Goal: Task Accomplishment & Management: Use online tool/utility

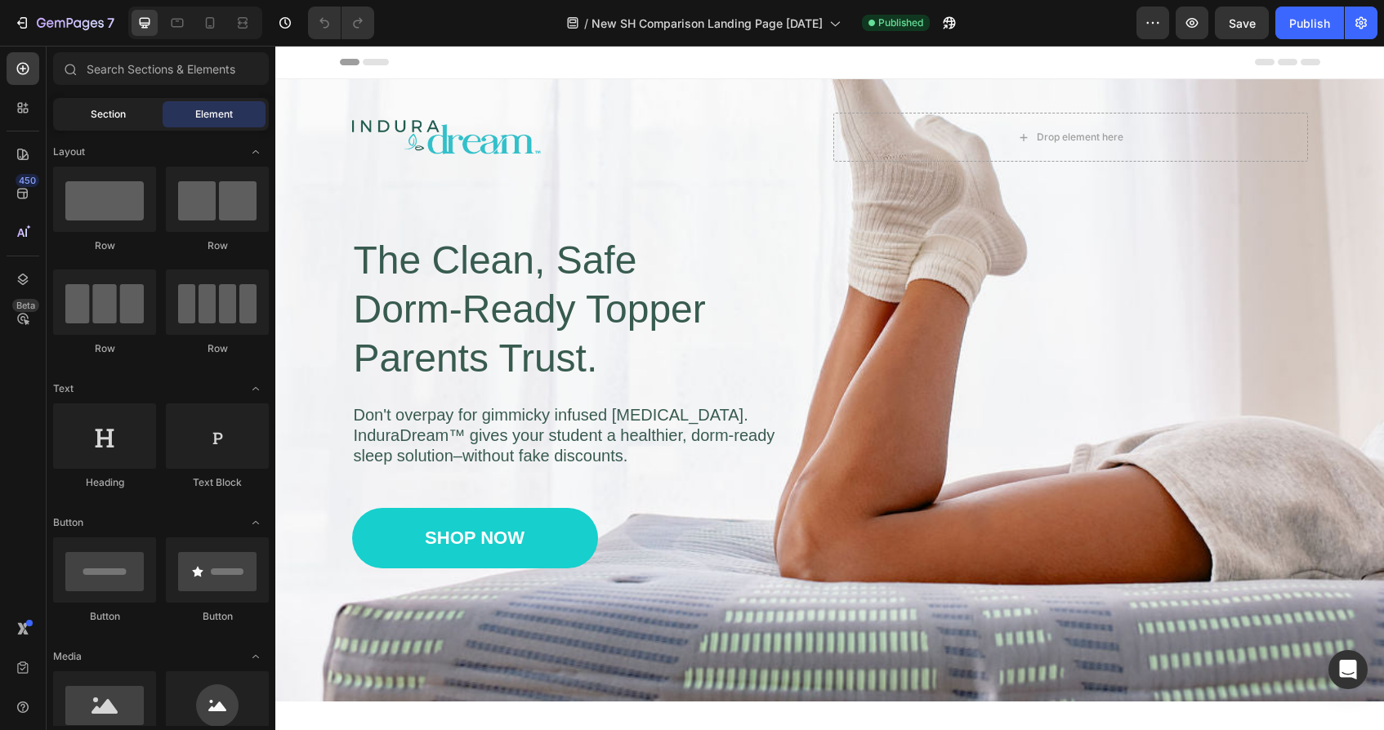
click at [124, 112] on span "Section" at bounding box center [108, 114] width 35 height 15
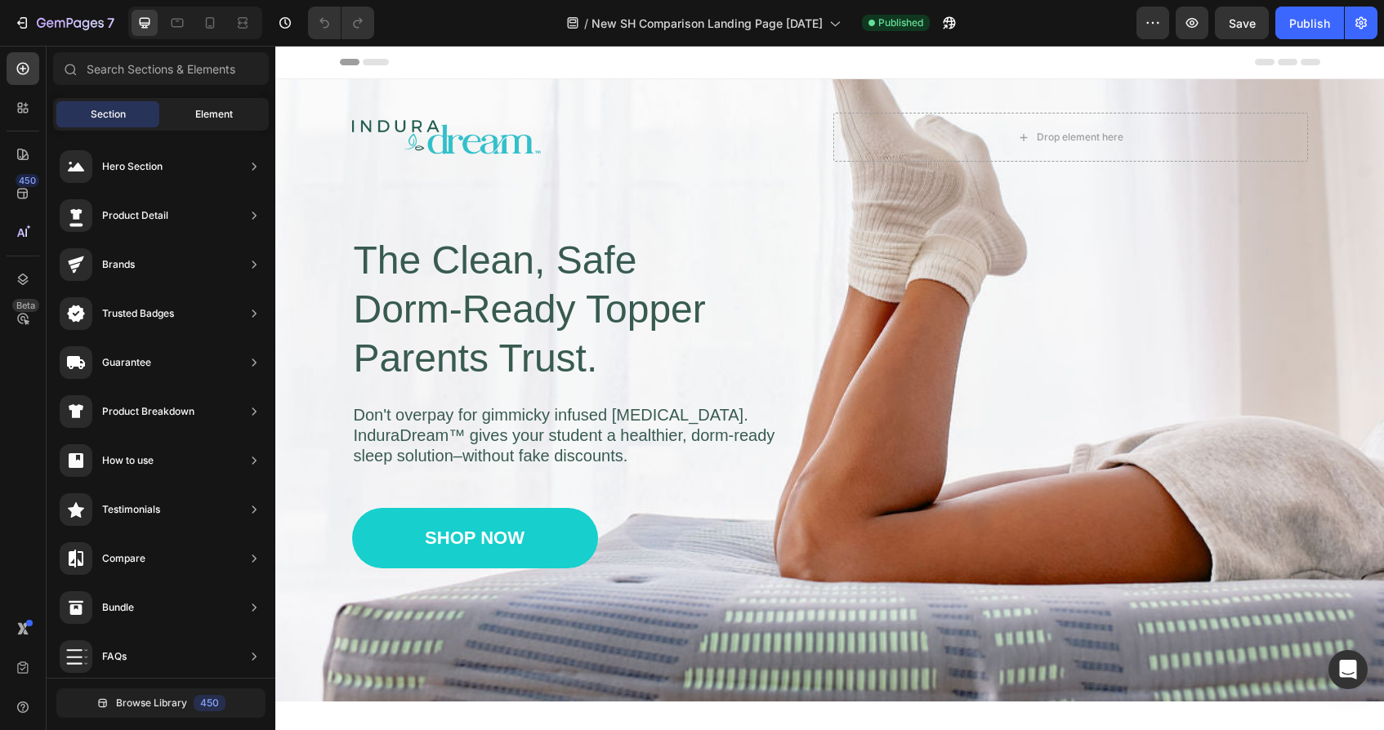
click at [212, 110] on span "Element" at bounding box center [214, 114] width 38 height 15
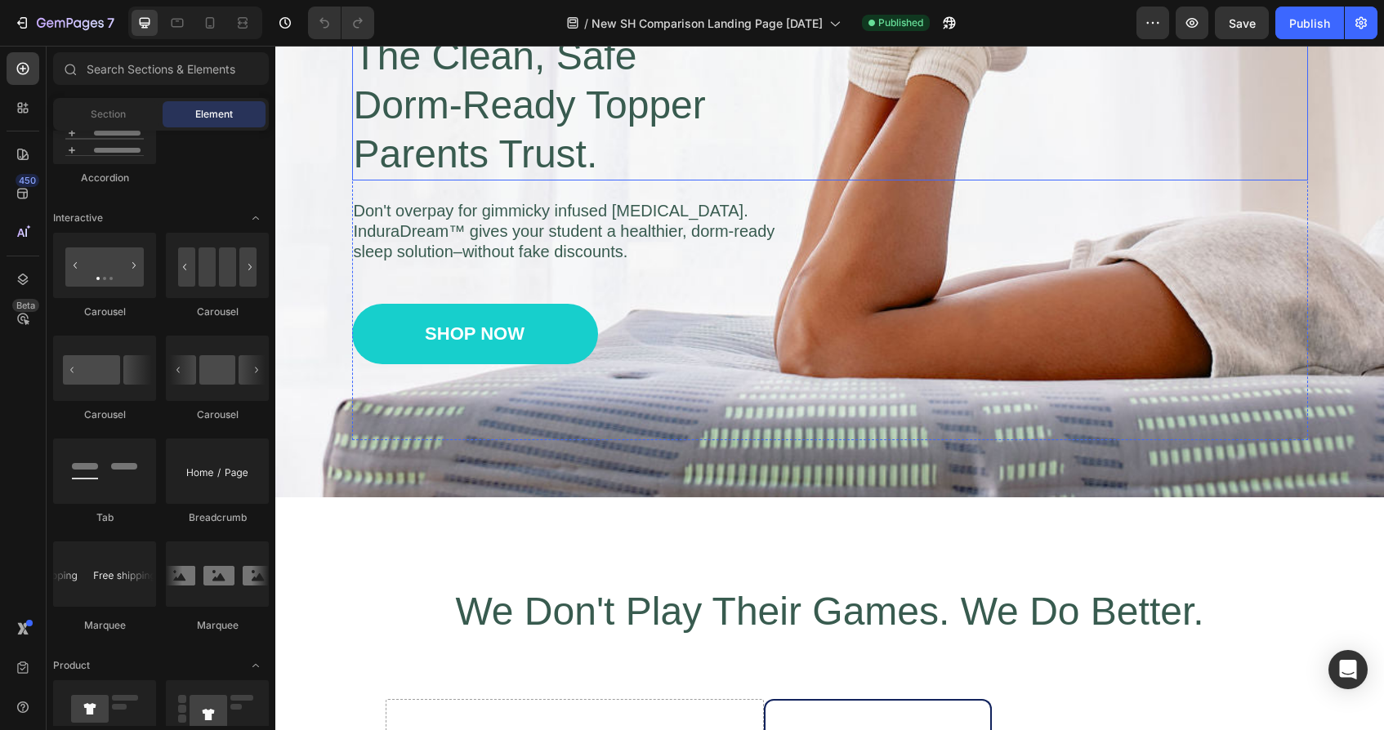
scroll to position [212, 0]
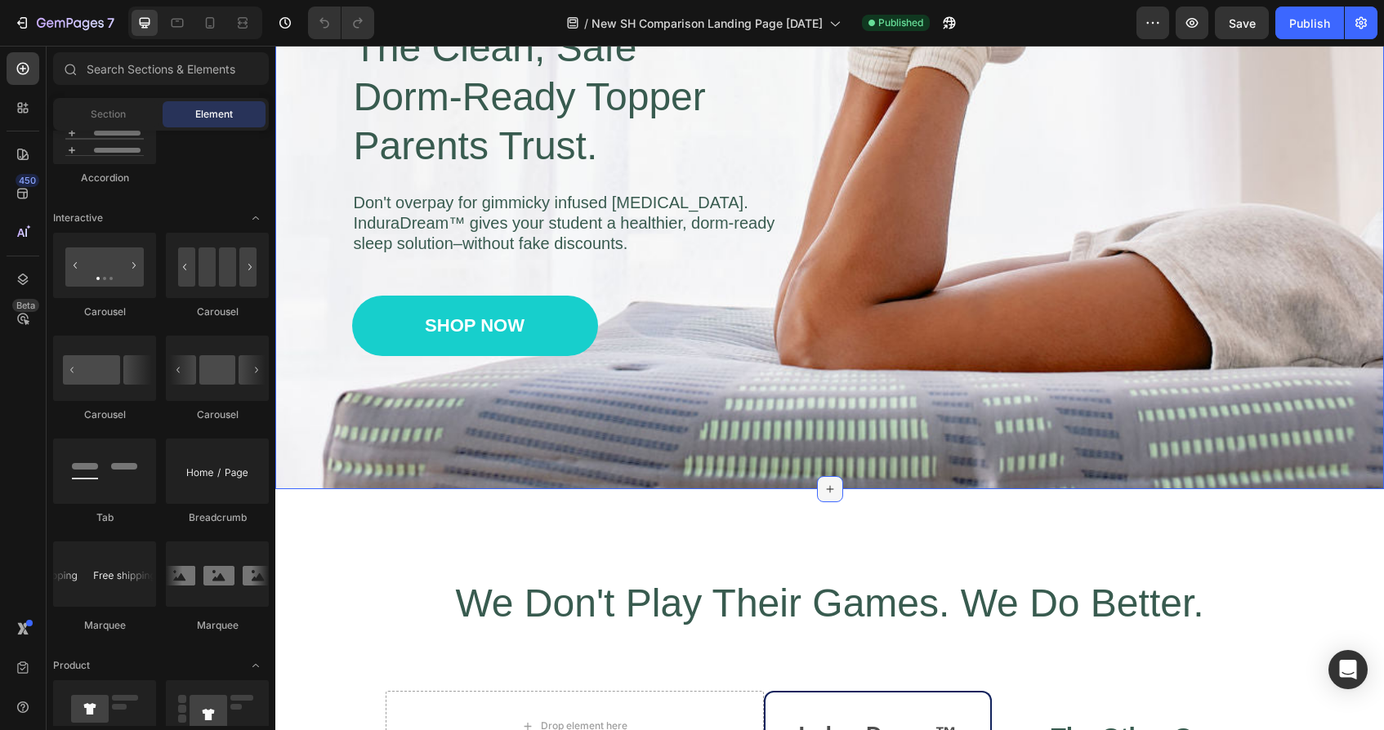
click at [827, 484] on icon at bounding box center [829, 489] width 13 height 13
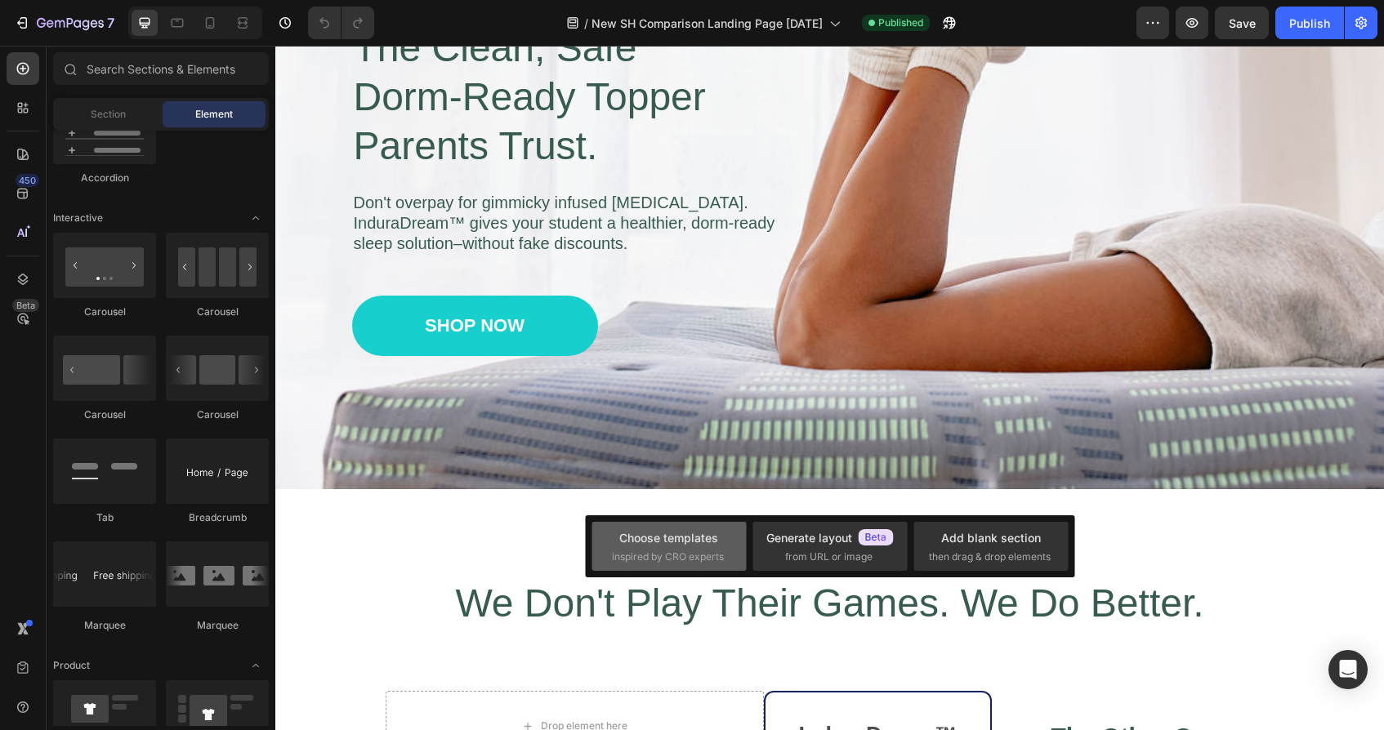
click at [683, 552] on span "inspired by CRO experts" at bounding box center [668, 557] width 112 height 15
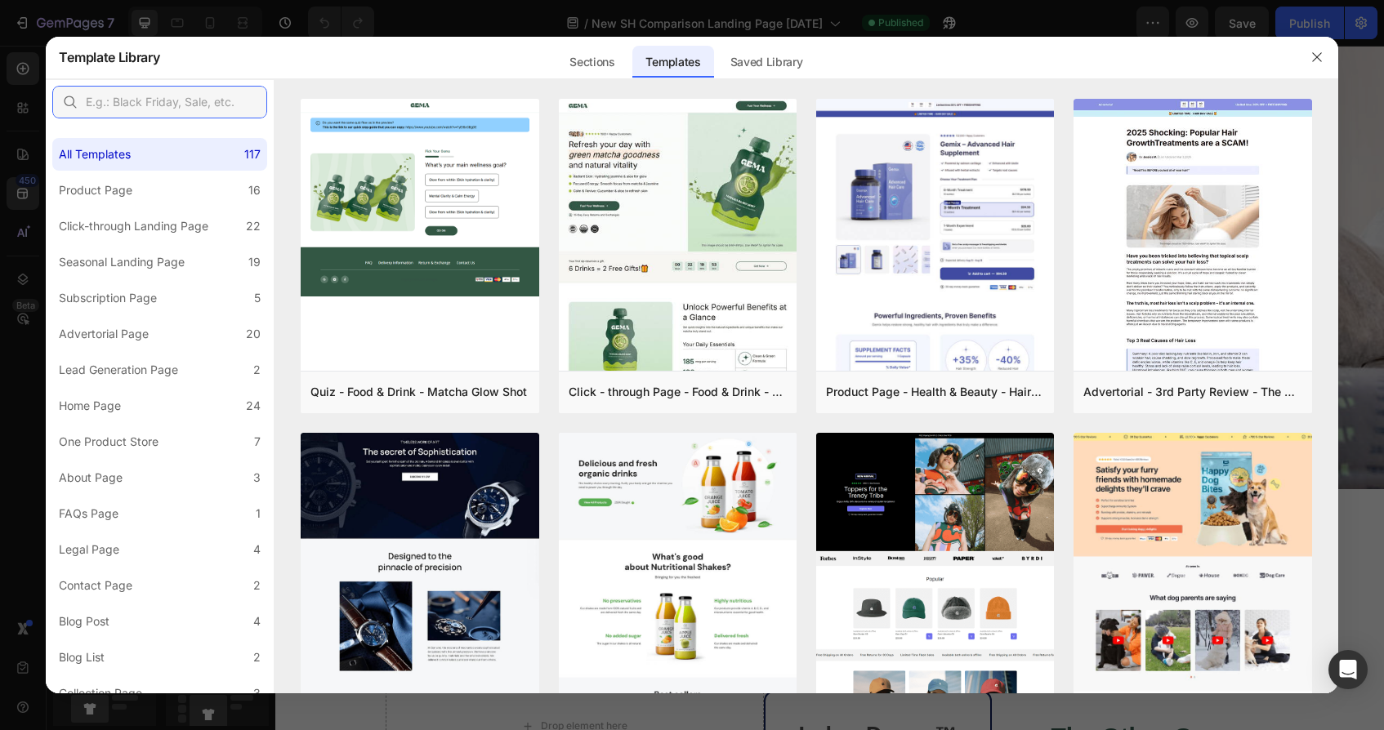
click at [230, 115] on input "text" at bounding box center [159, 102] width 215 height 33
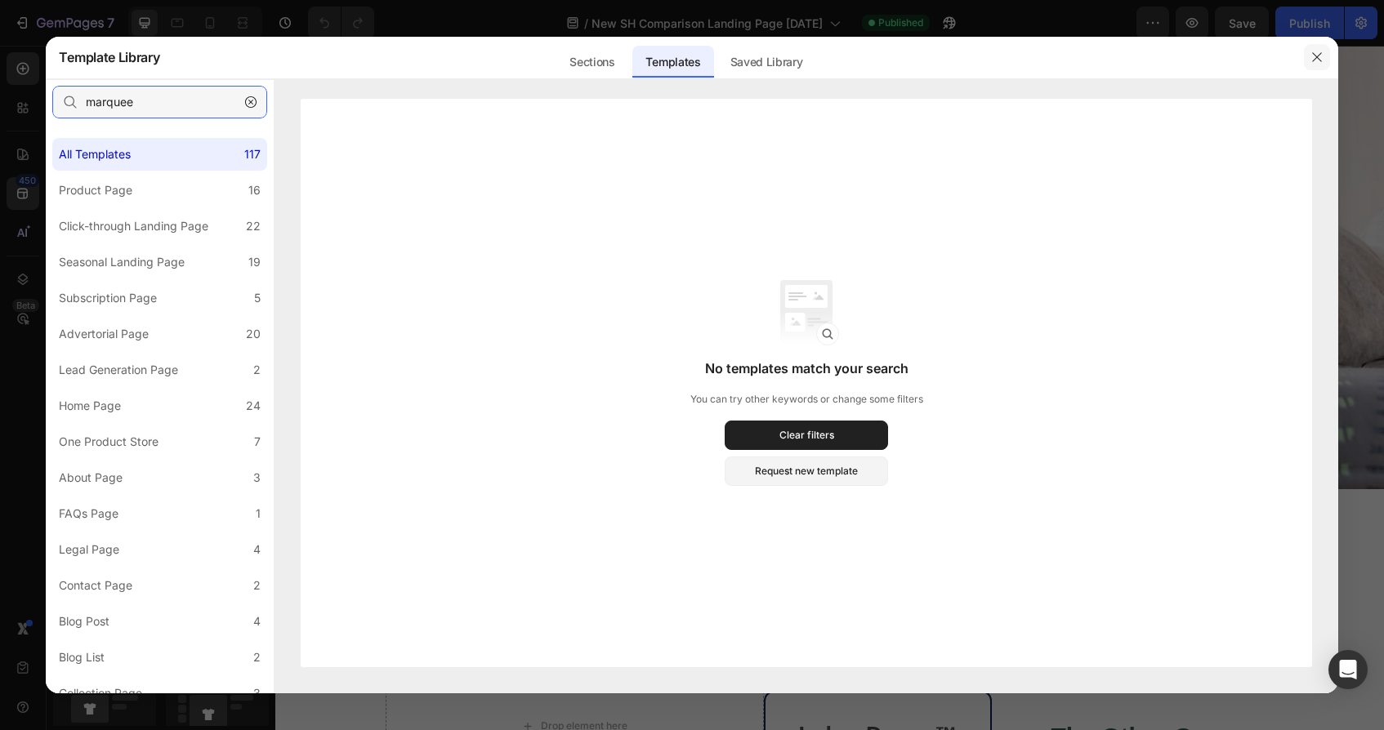
type input "marquee"
click at [1316, 54] on icon "button" at bounding box center [1316, 57] width 13 height 13
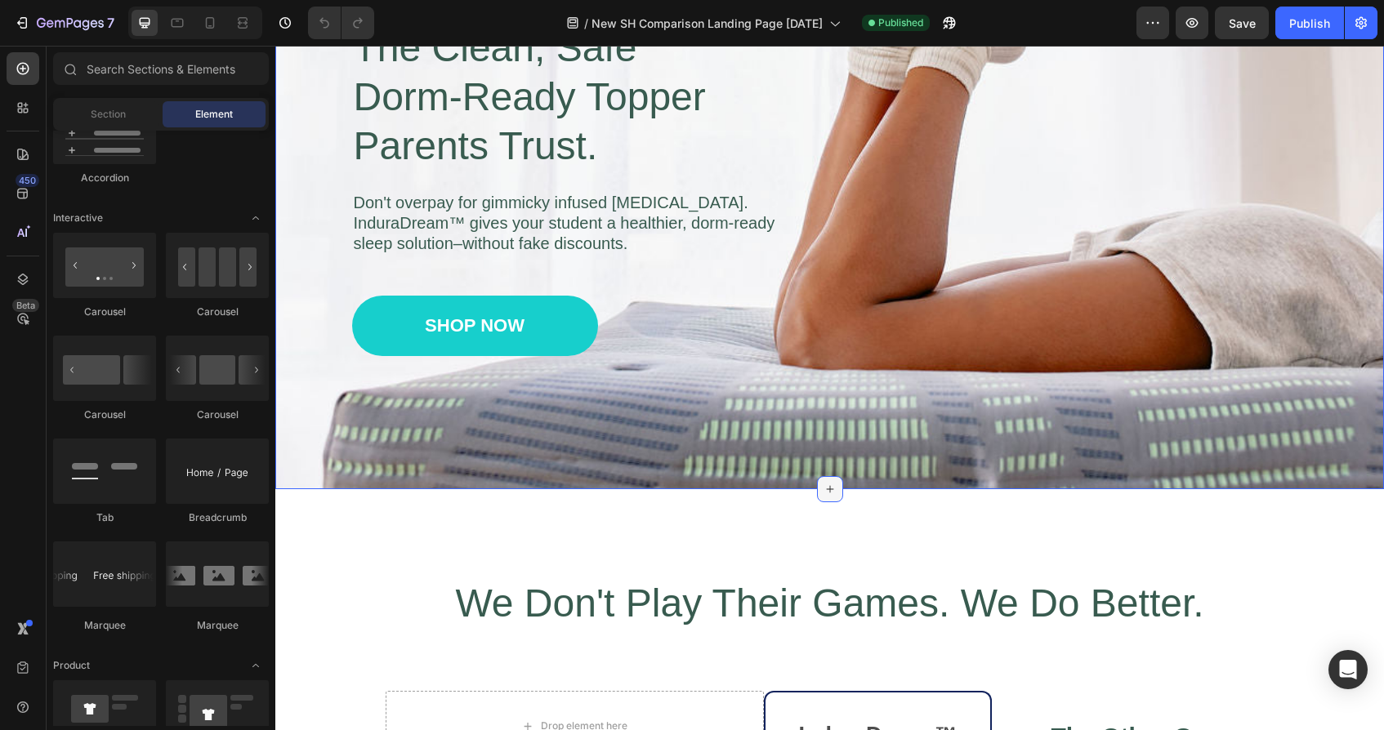
click at [832, 483] on icon at bounding box center [829, 489] width 13 height 13
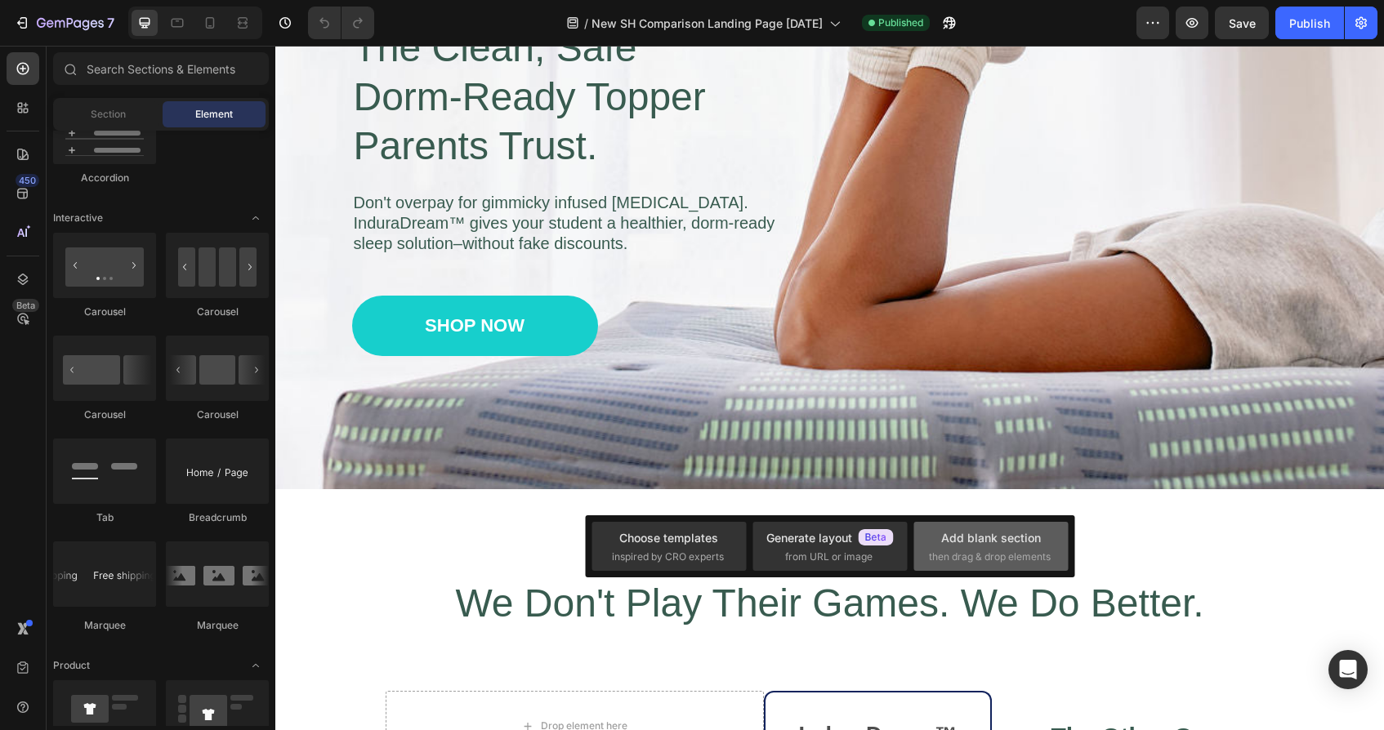
click at [949, 534] on div "Add blank section" at bounding box center [991, 537] width 100 height 17
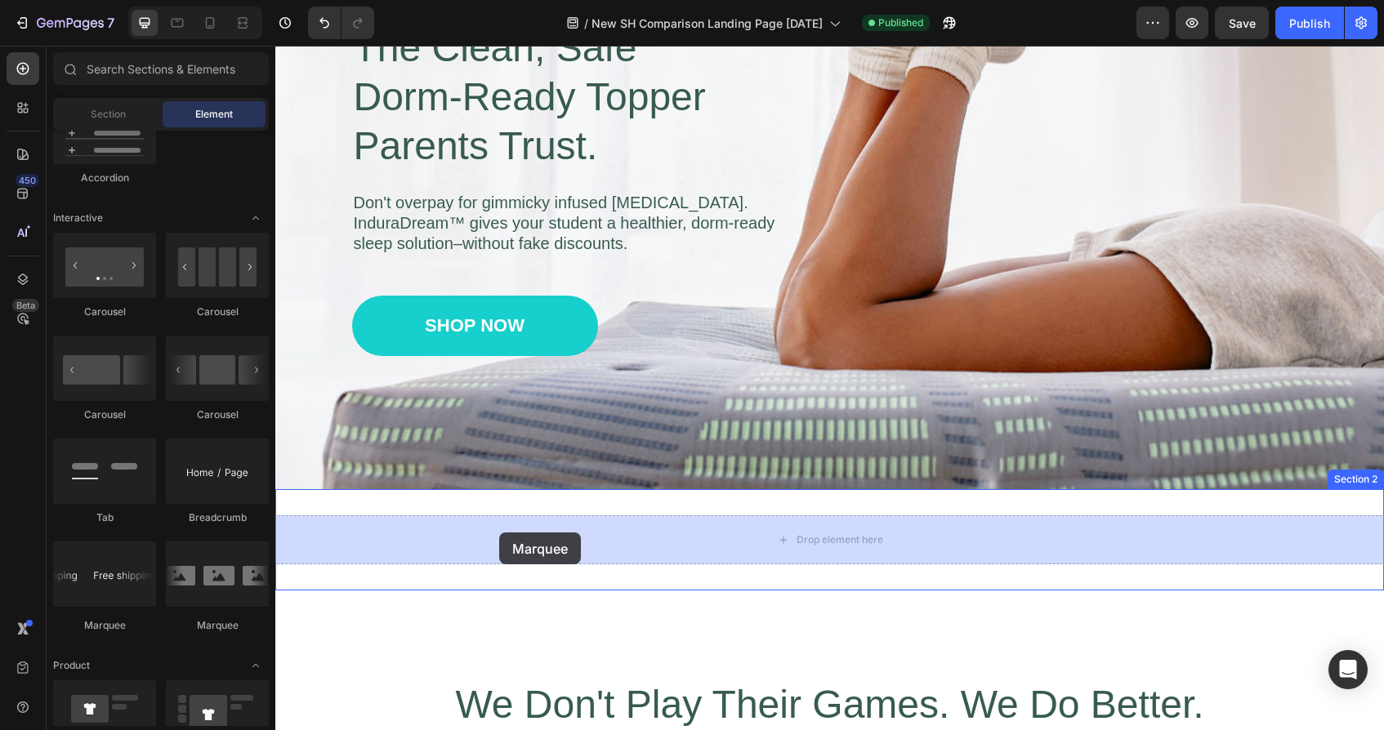
drag, startPoint x: 386, startPoint y: 633, endPoint x: 499, endPoint y: 533, distance: 151.0
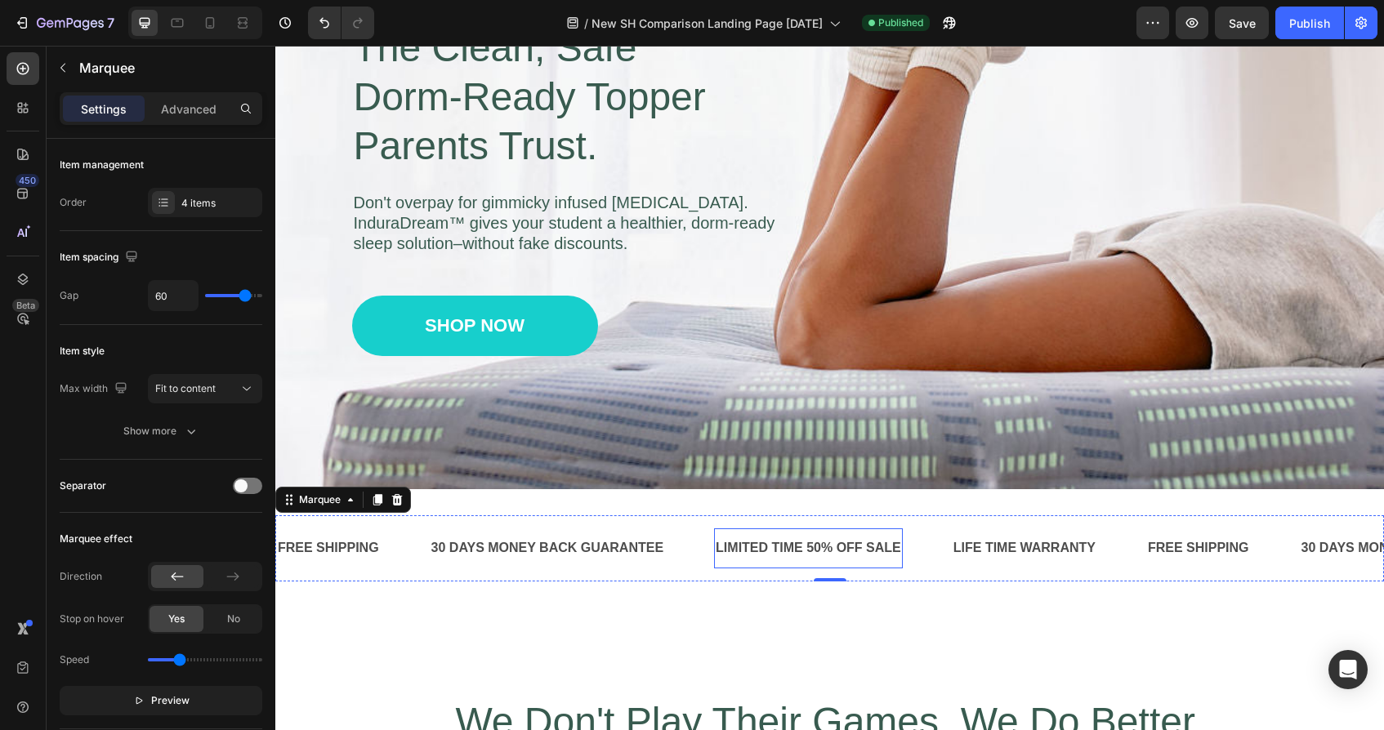
click at [772, 545] on div "LIMITED TIME 50% OFF SALE" at bounding box center [808, 548] width 189 height 27
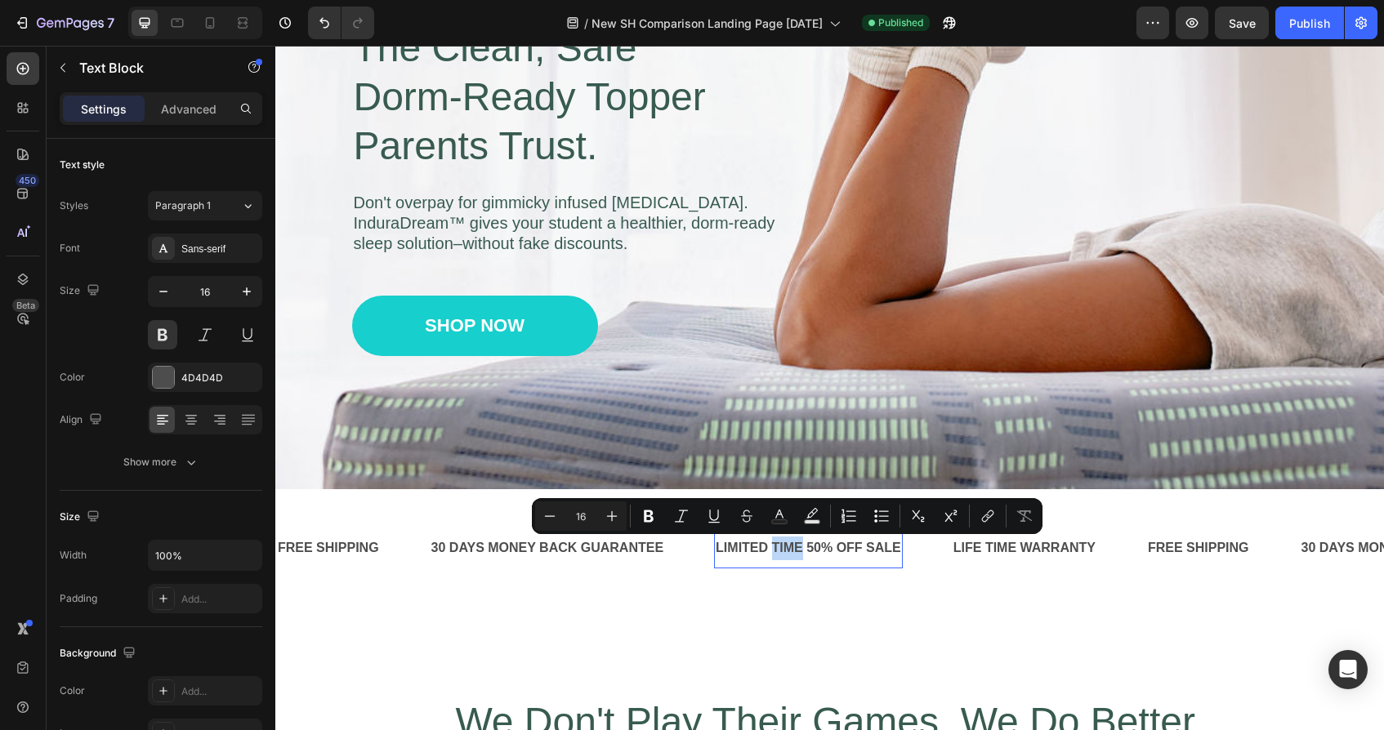
click at [883, 533] on div "Minus 16 Plus Bold Italic Underline Strikethrough Text Color Text Background Co…" at bounding box center [787, 516] width 511 height 36
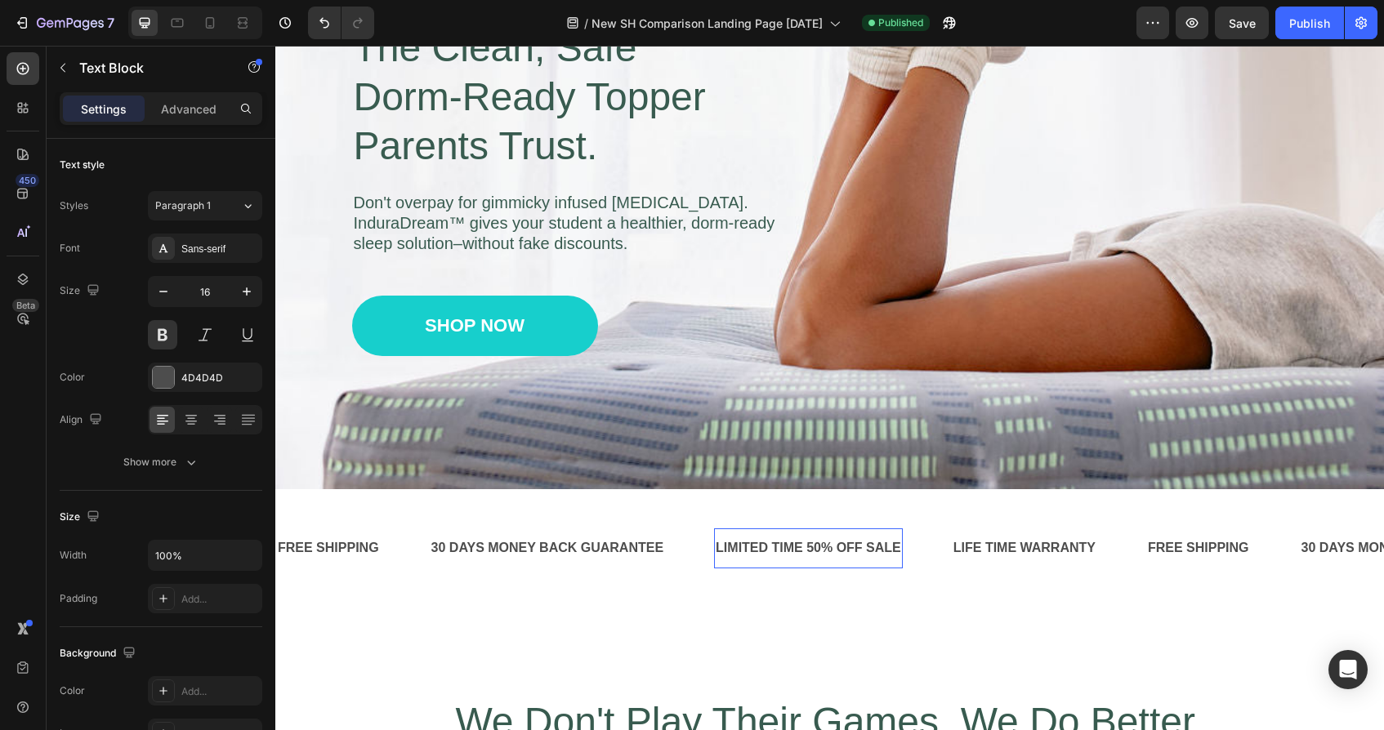
click at [882, 557] on p "LIMITED TIME 50% OFF SALE" at bounding box center [808, 549] width 185 height 24
click at [895, 549] on p "LIMITED TIME 50% OFF SALE" at bounding box center [808, 549] width 185 height 24
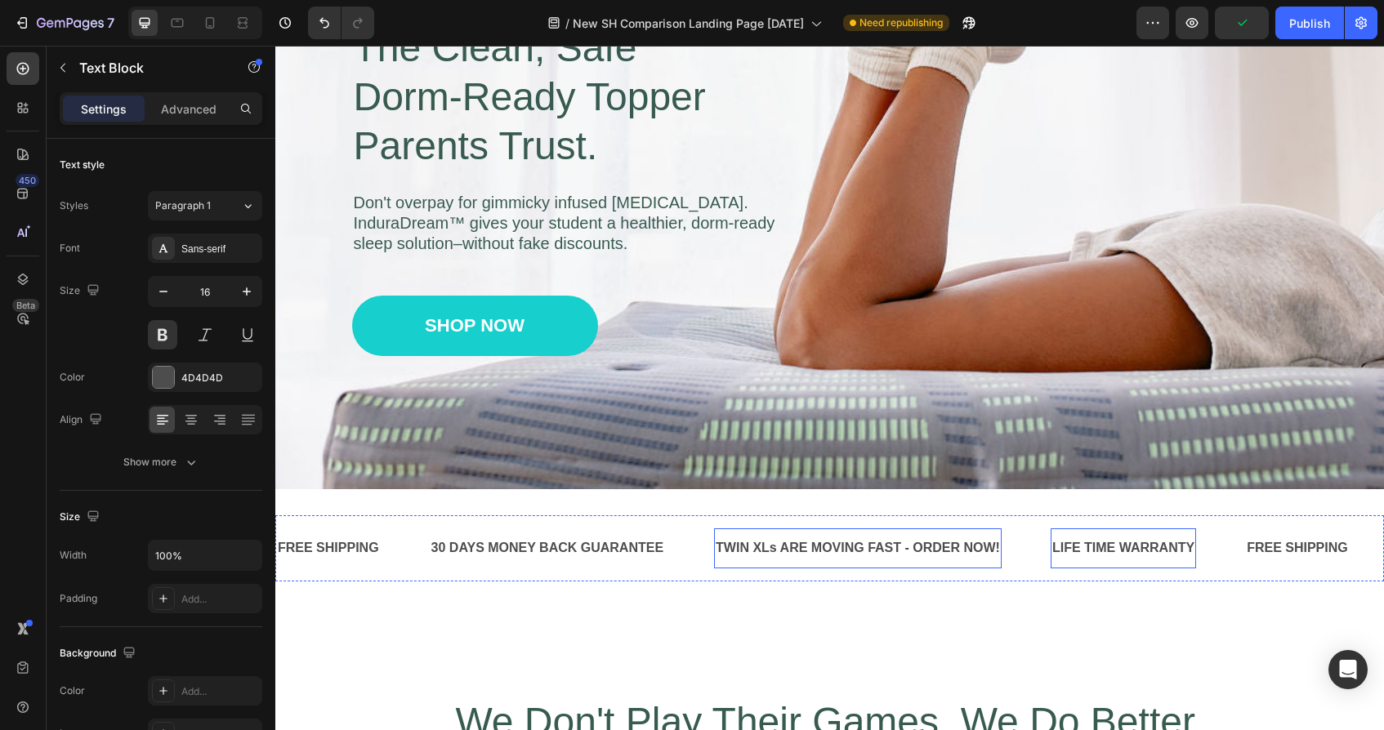
click at [1110, 548] on div "LIFE TIME WARRANTY" at bounding box center [1123, 548] width 145 height 27
click at [1140, 543] on p "LIFE TIME WARRANTY" at bounding box center [1123, 549] width 142 height 24
click at [1277, 542] on div "FREE SHIPPING" at bounding box center [1304, 548] width 105 height 27
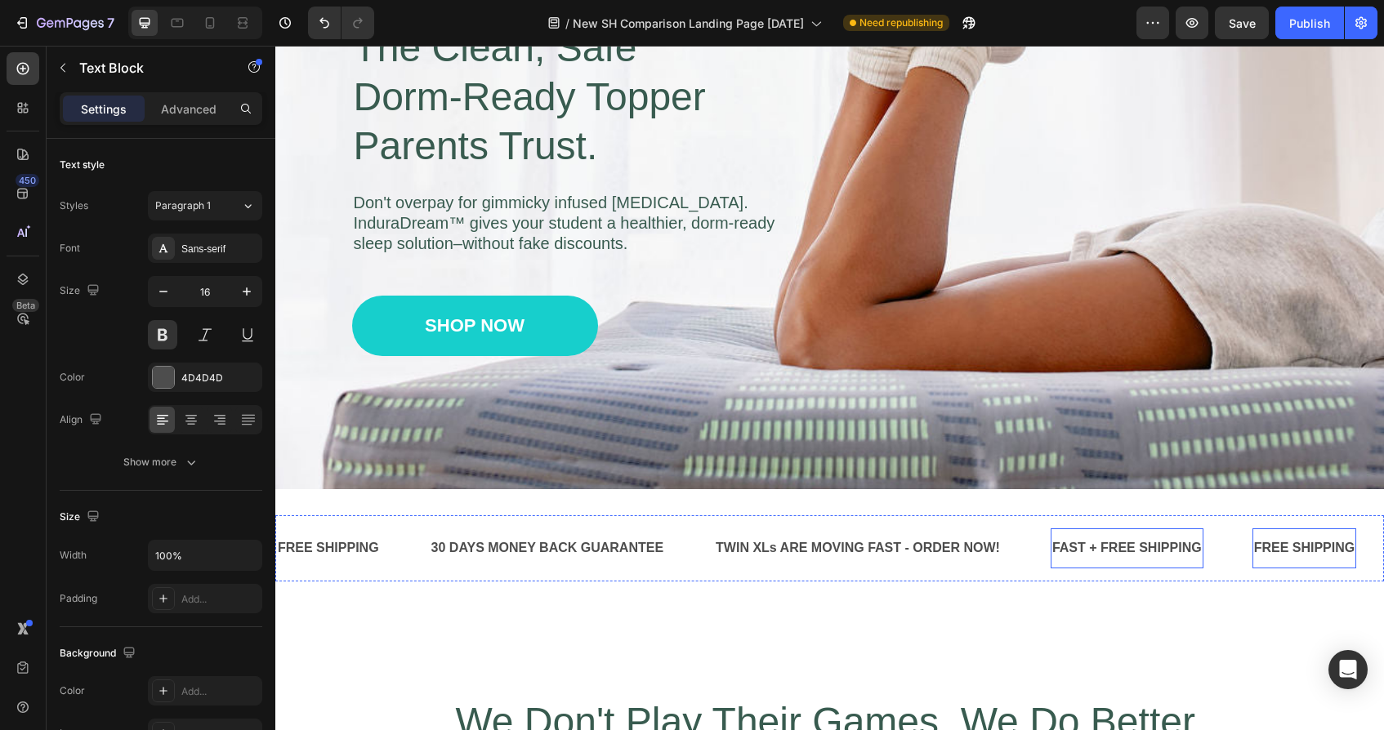
click at [1277, 542] on div "FREE SHIPPING" at bounding box center [1304, 548] width 105 height 27
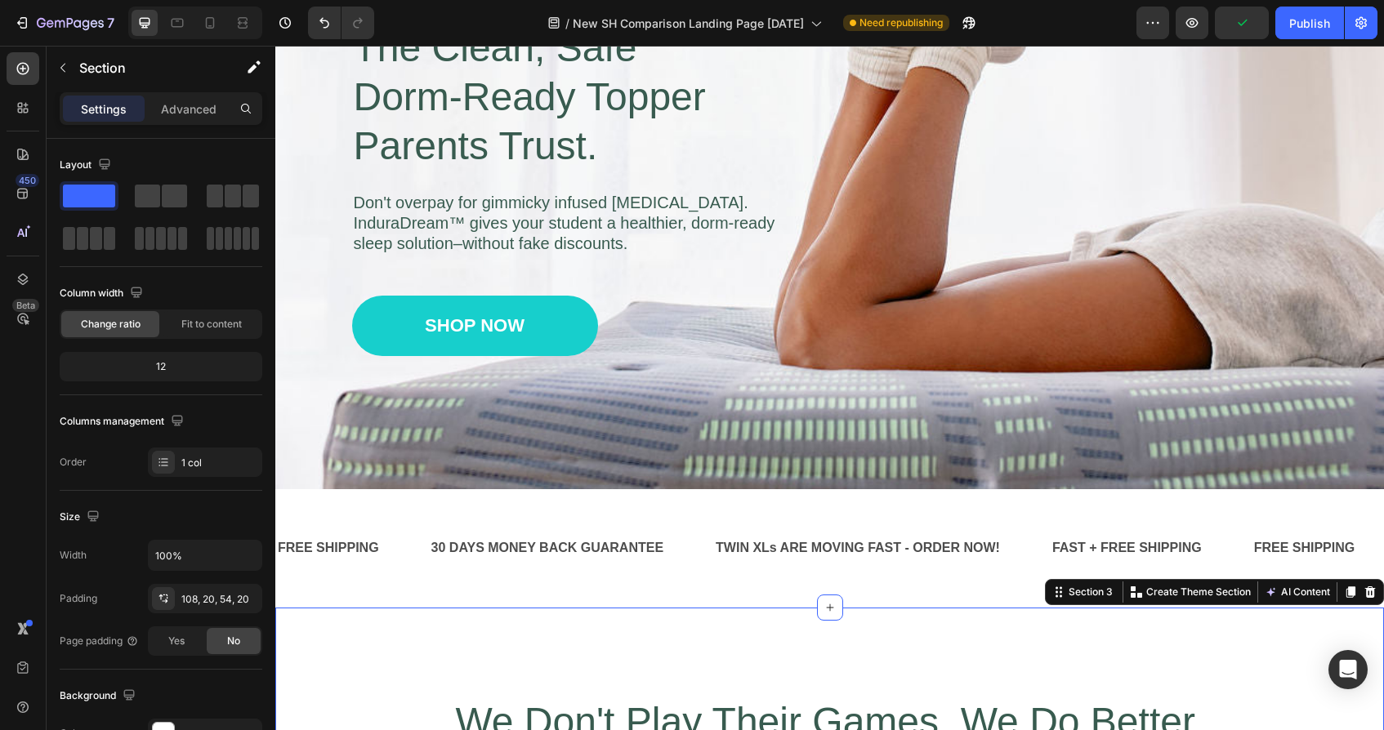
click at [589, 549] on div "30 DAYS MONEY BACK GUARANTEE" at bounding box center [548, 548] width 236 height 27
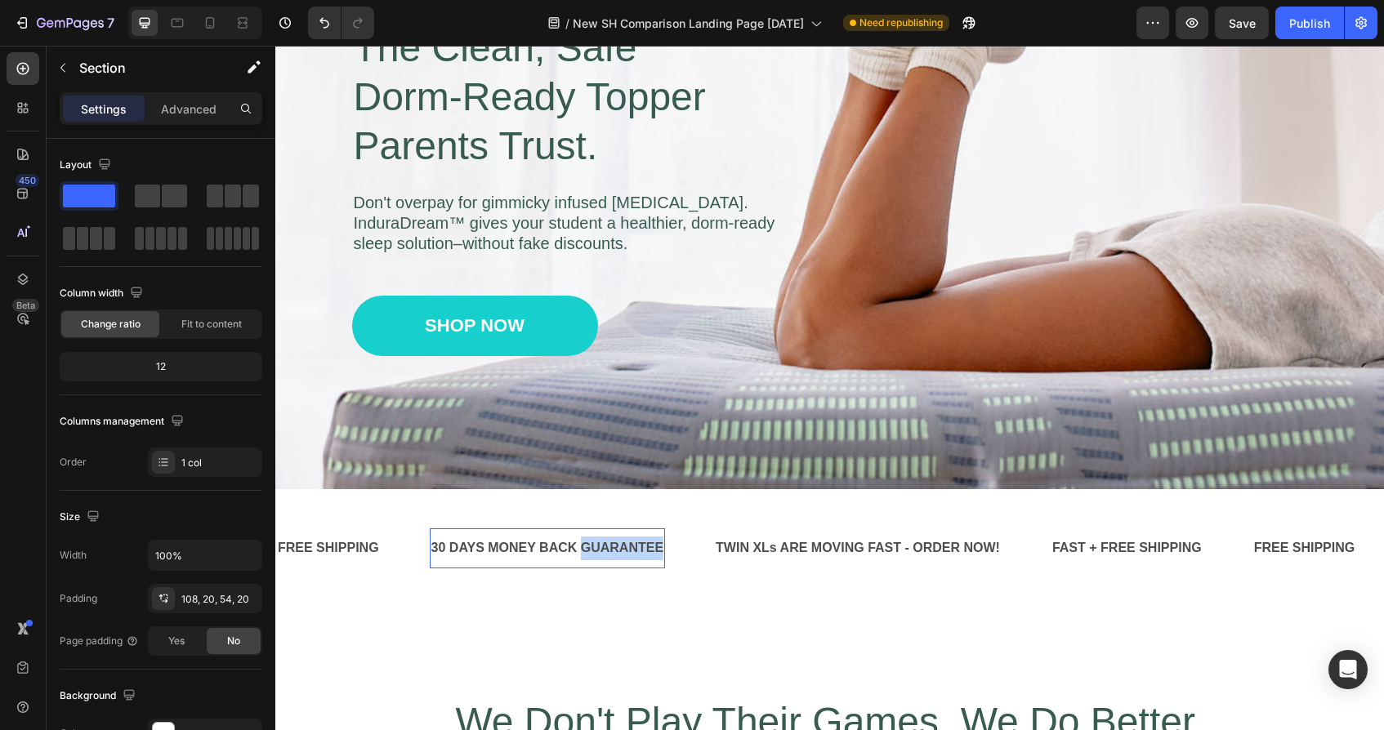
click at [589, 549] on div "30 DAYS MONEY BACK GUARANTEE" at bounding box center [548, 548] width 236 height 27
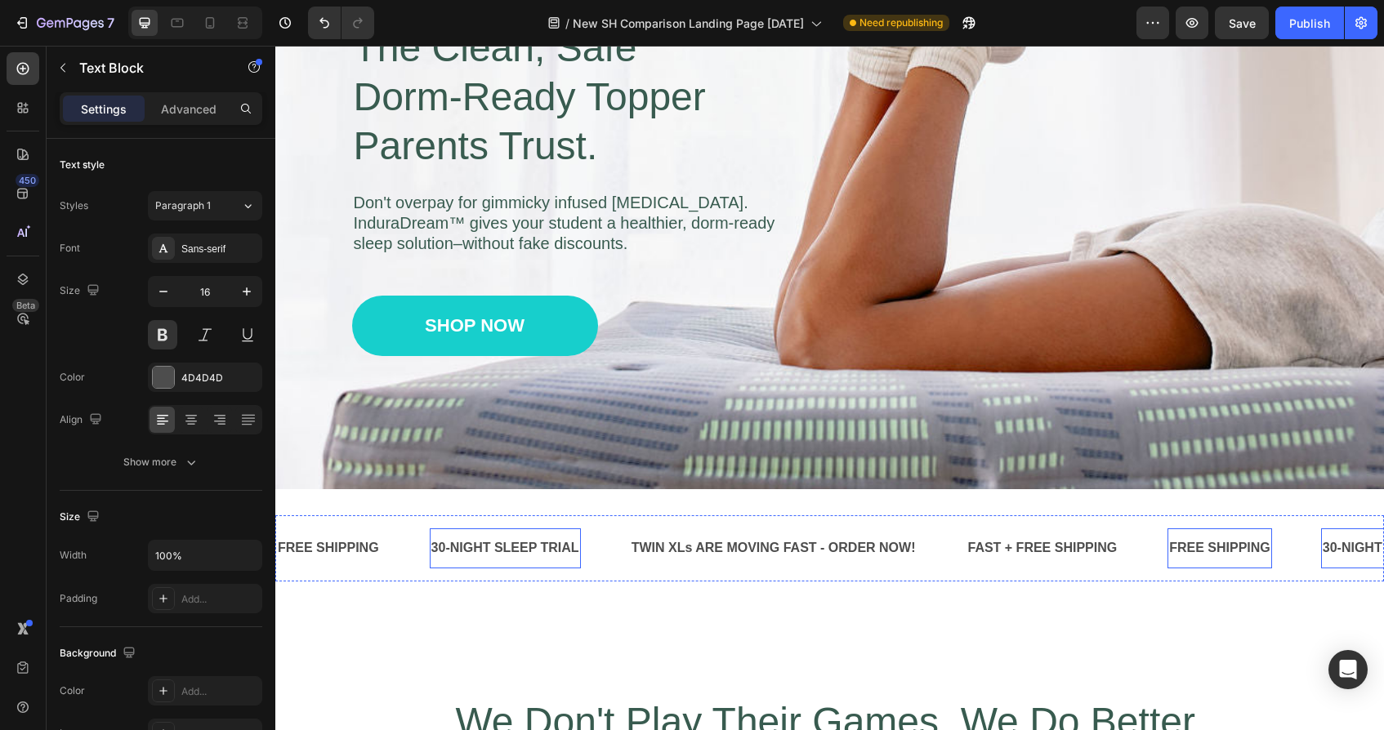
click at [1243, 545] on p "FREE SHIPPING" at bounding box center [1219, 549] width 101 height 24
click at [1265, 540] on p "FREE SHIPPING" at bounding box center [1219, 549] width 101 height 24
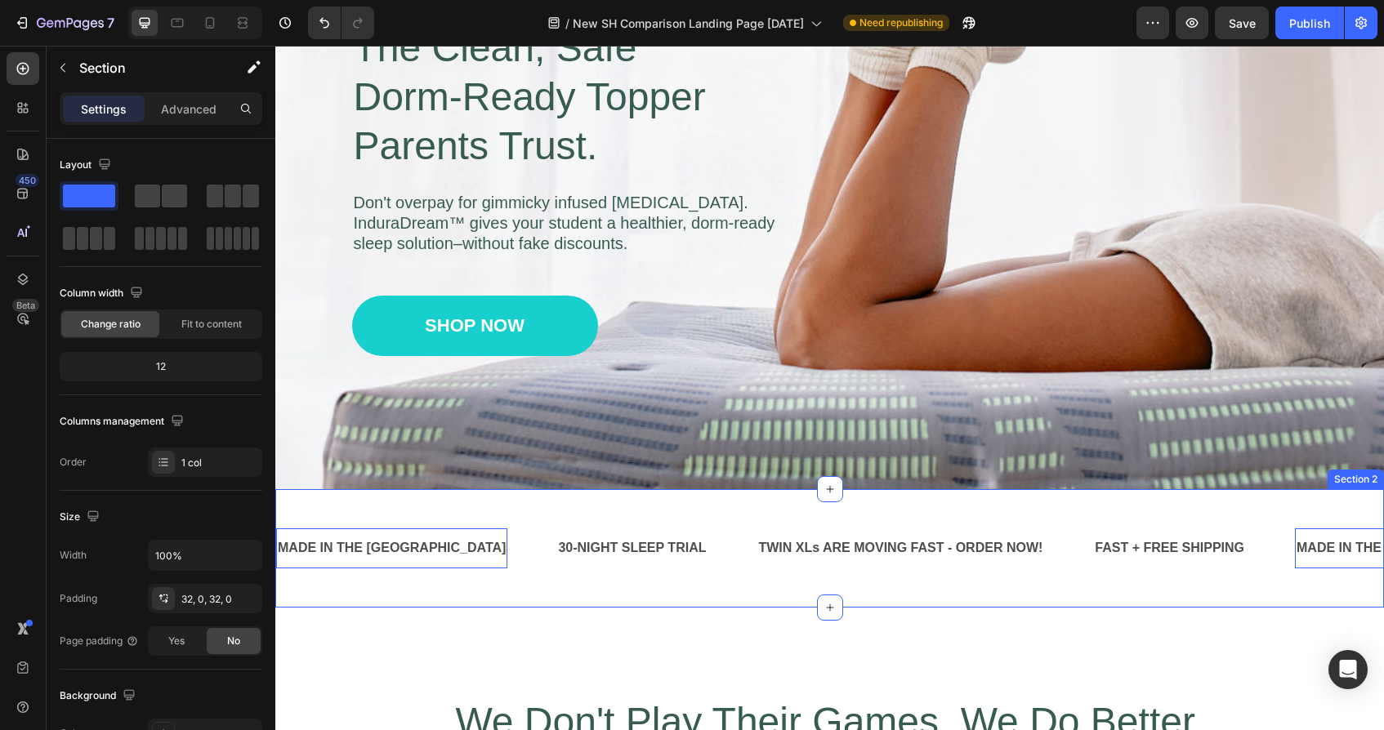
click at [706, 508] on div "MADE IN THE [GEOGRAPHIC_DATA] Text Block 0 30-NIGHT SLEEP TRIAL Text Block TWIN…" at bounding box center [829, 548] width 1109 height 118
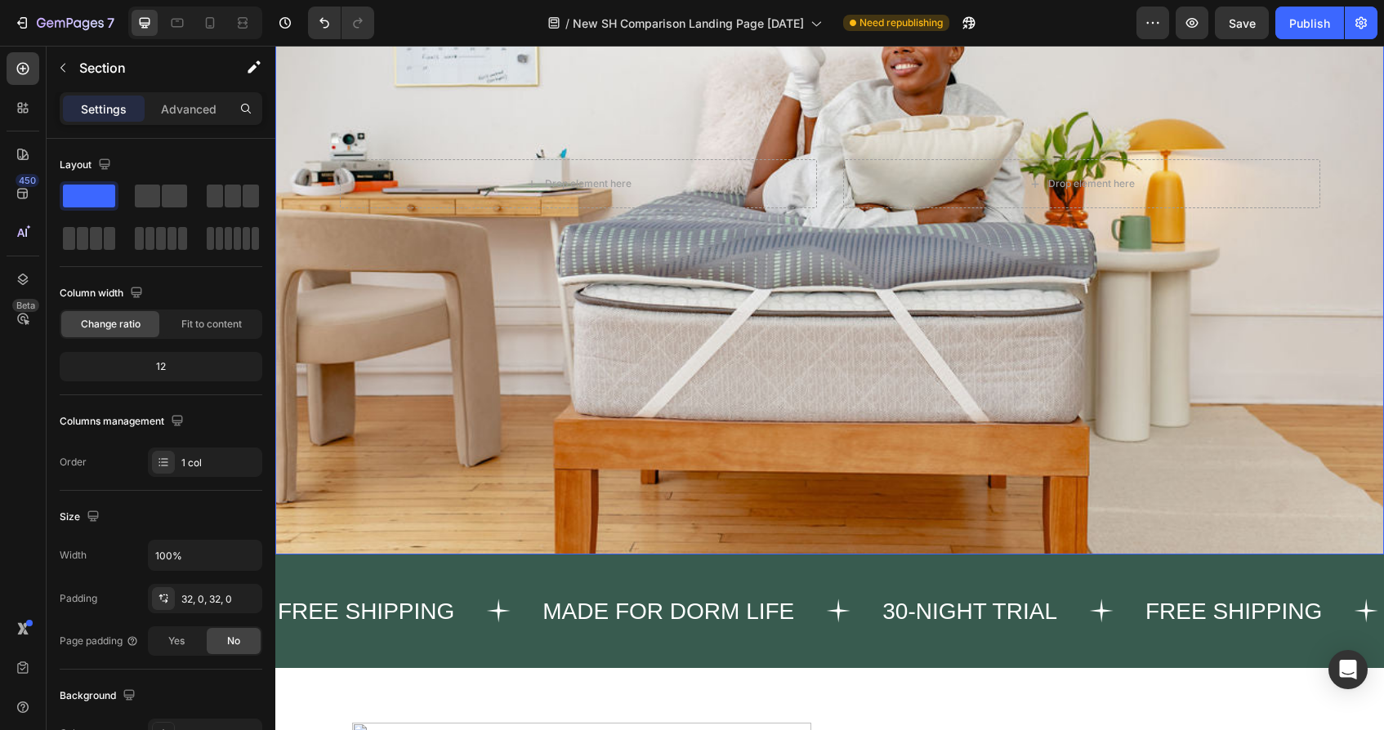
scroll to position [2581, 0]
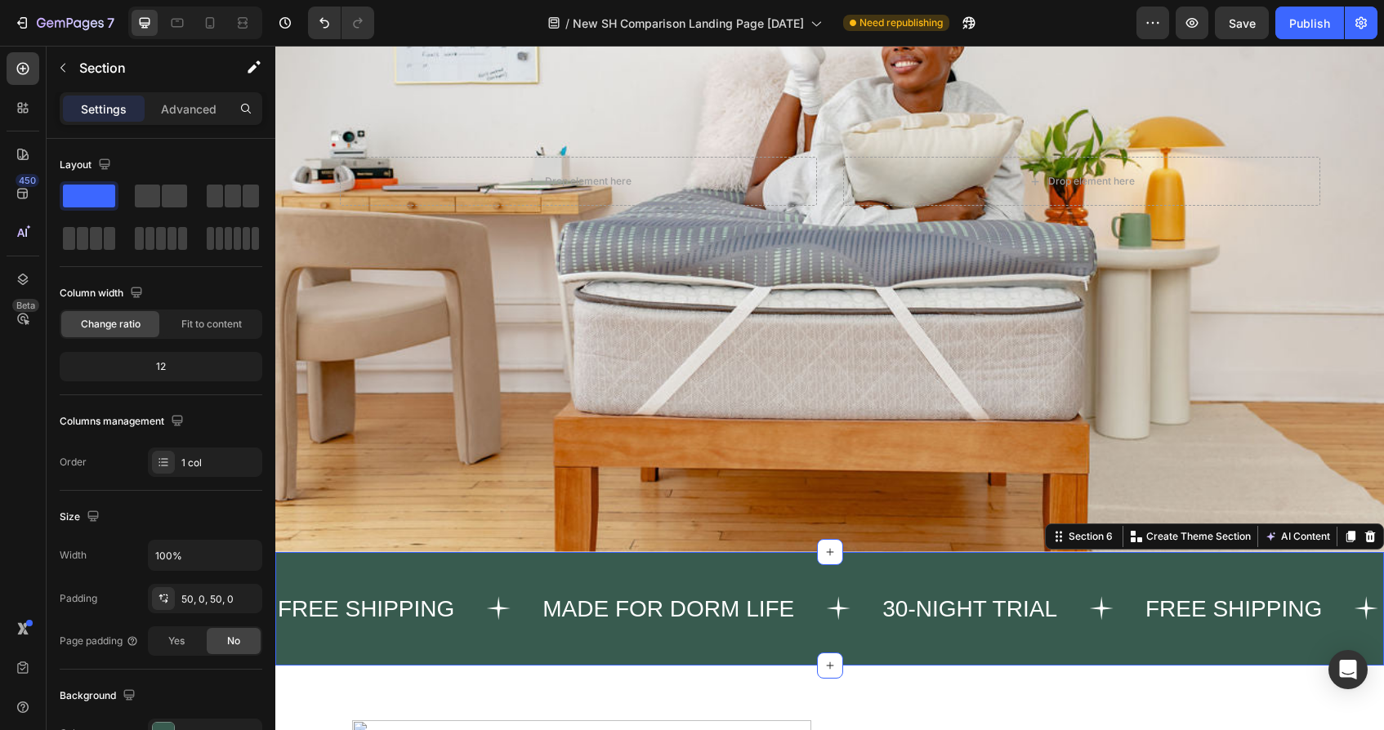
click at [801, 564] on div "FREE SHIPPING Text MADE FOR DORM LIFE Text 30-NIGHT TRIAL Text FREE SHIPPING Te…" at bounding box center [829, 609] width 1109 height 114
click at [1351, 533] on icon at bounding box center [1350, 536] width 9 height 11
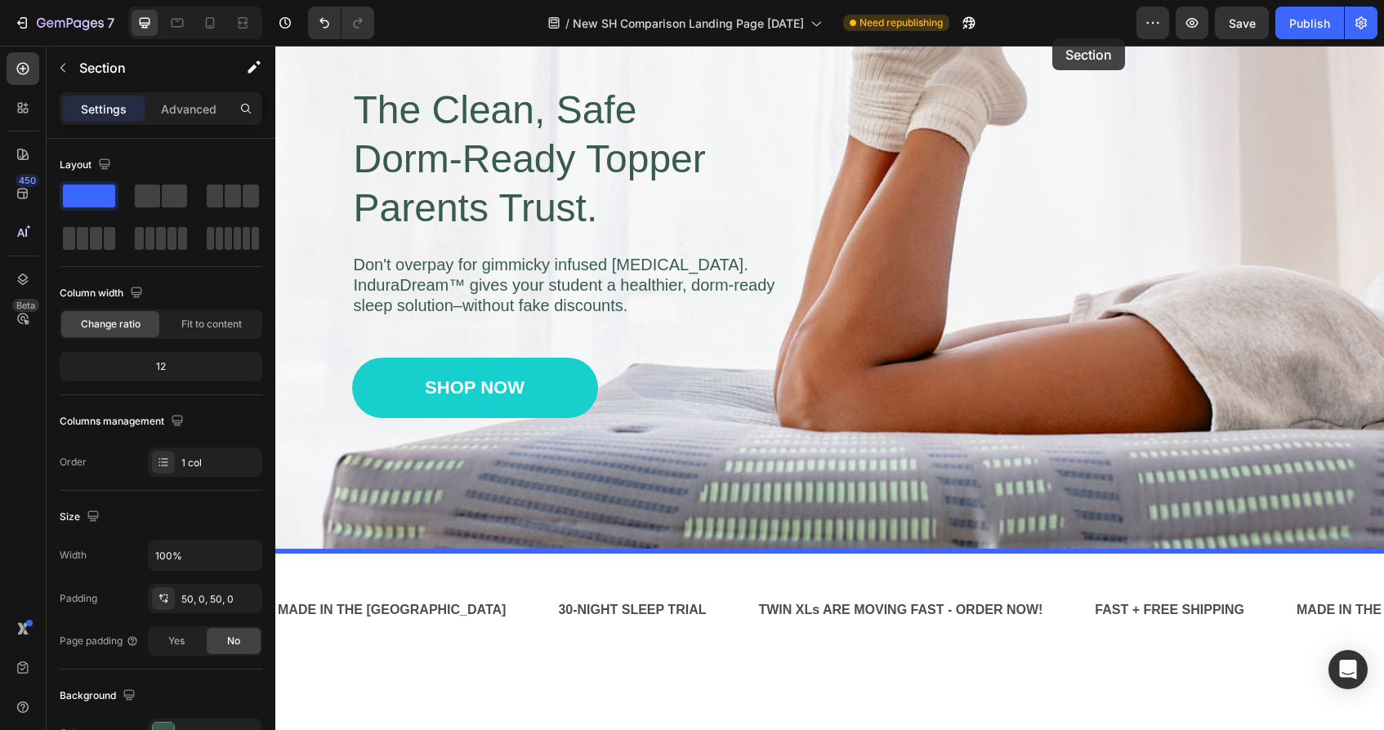
scroll to position [67, 0]
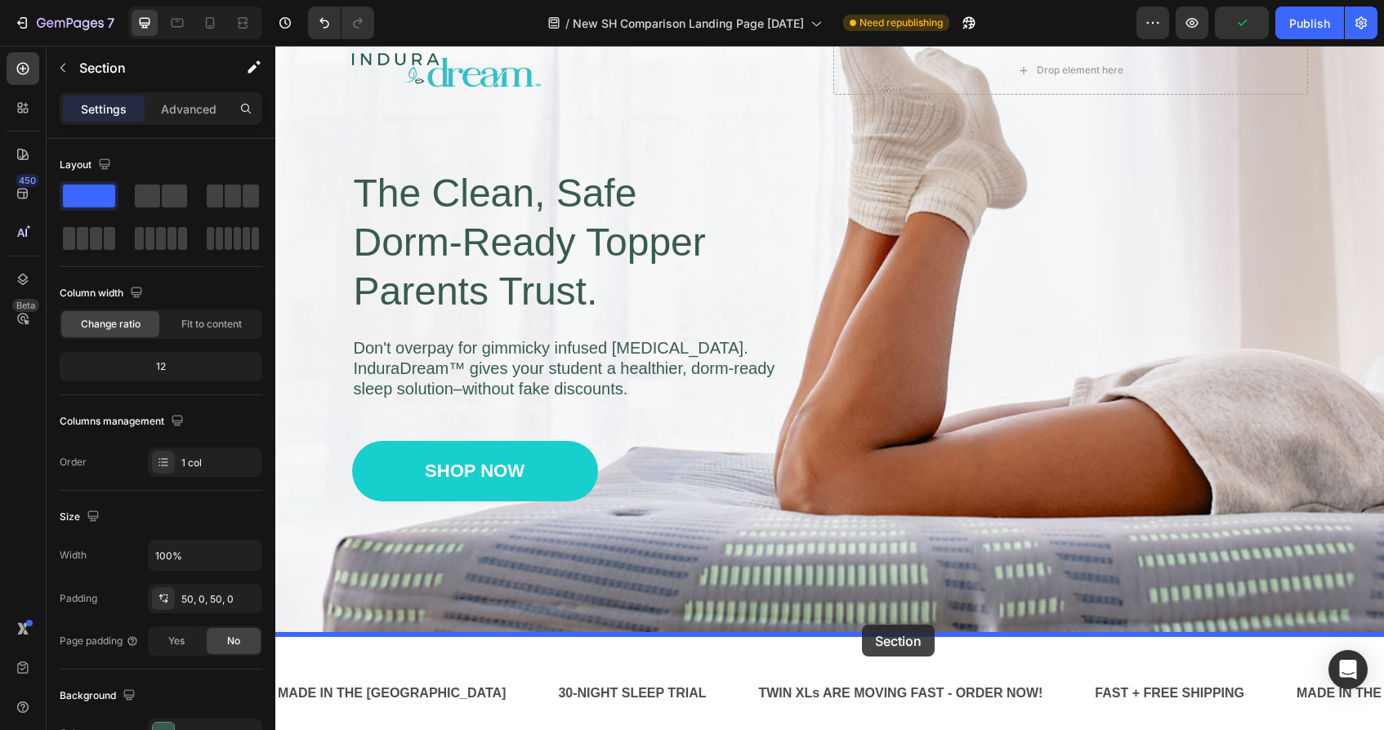
drag, startPoint x: 1055, startPoint y: 459, endPoint x: 861, endPoint y: 624, distance: 255.0
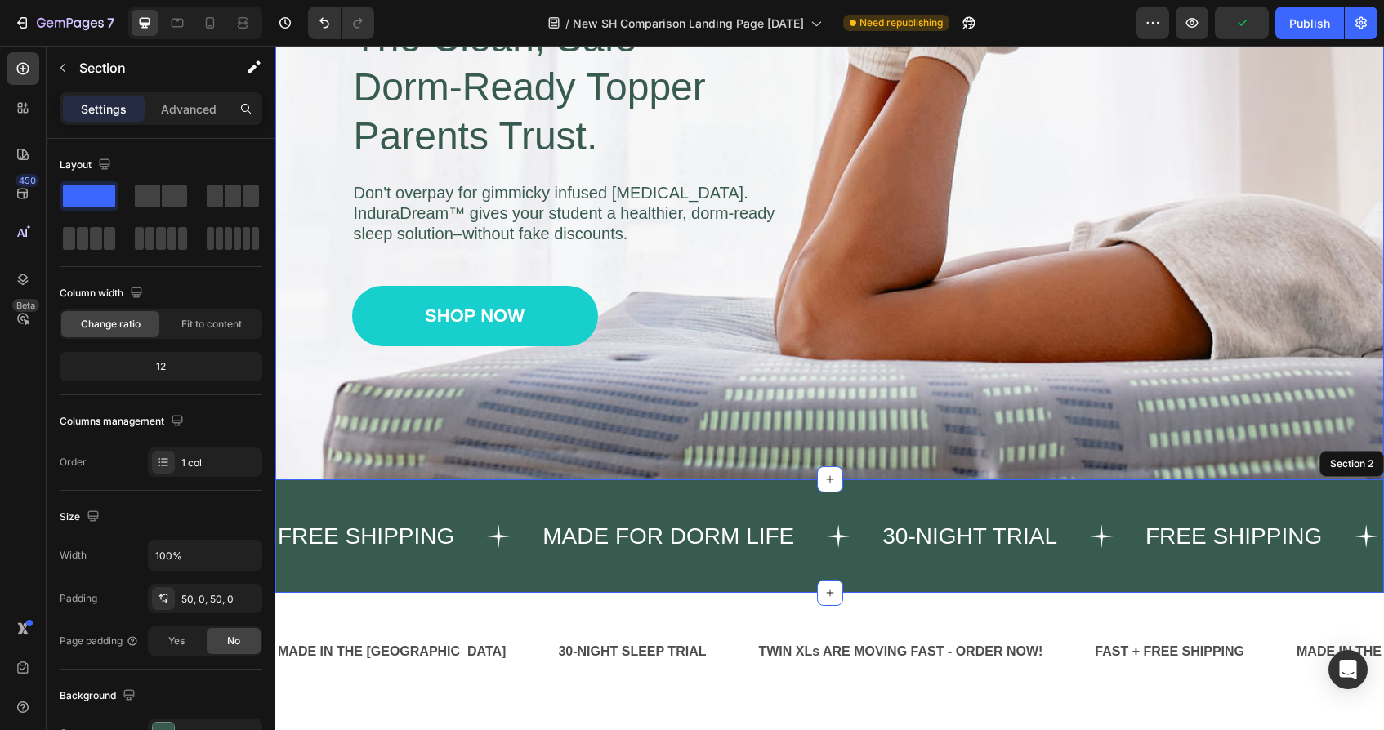
scroll to position [262, 0]
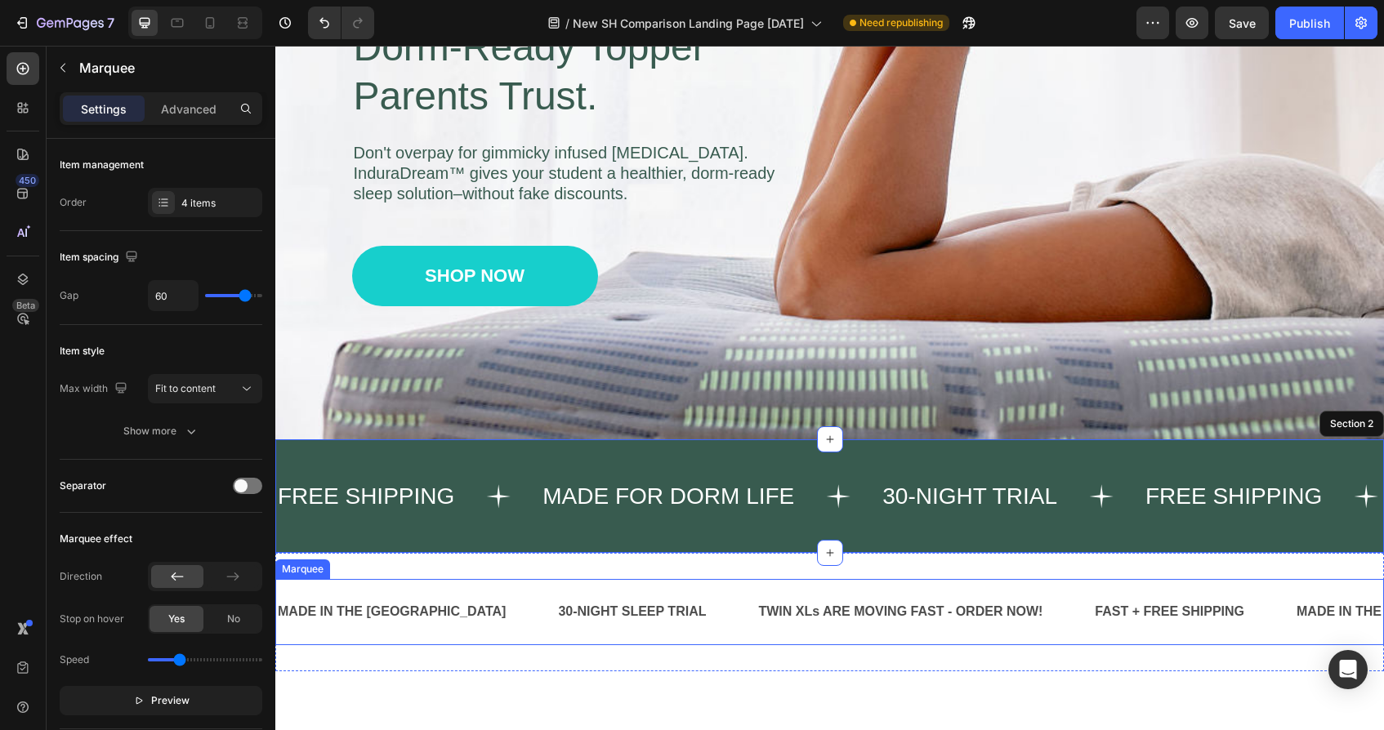
click at [879, 582] on div "MADE IN THE [GEOGRAPHIC_DATA] Text Block 30-NIGHT SLEEP TRIAL Text Block TWIN X…" at bounding box center [829, 612] width 1109 height 66
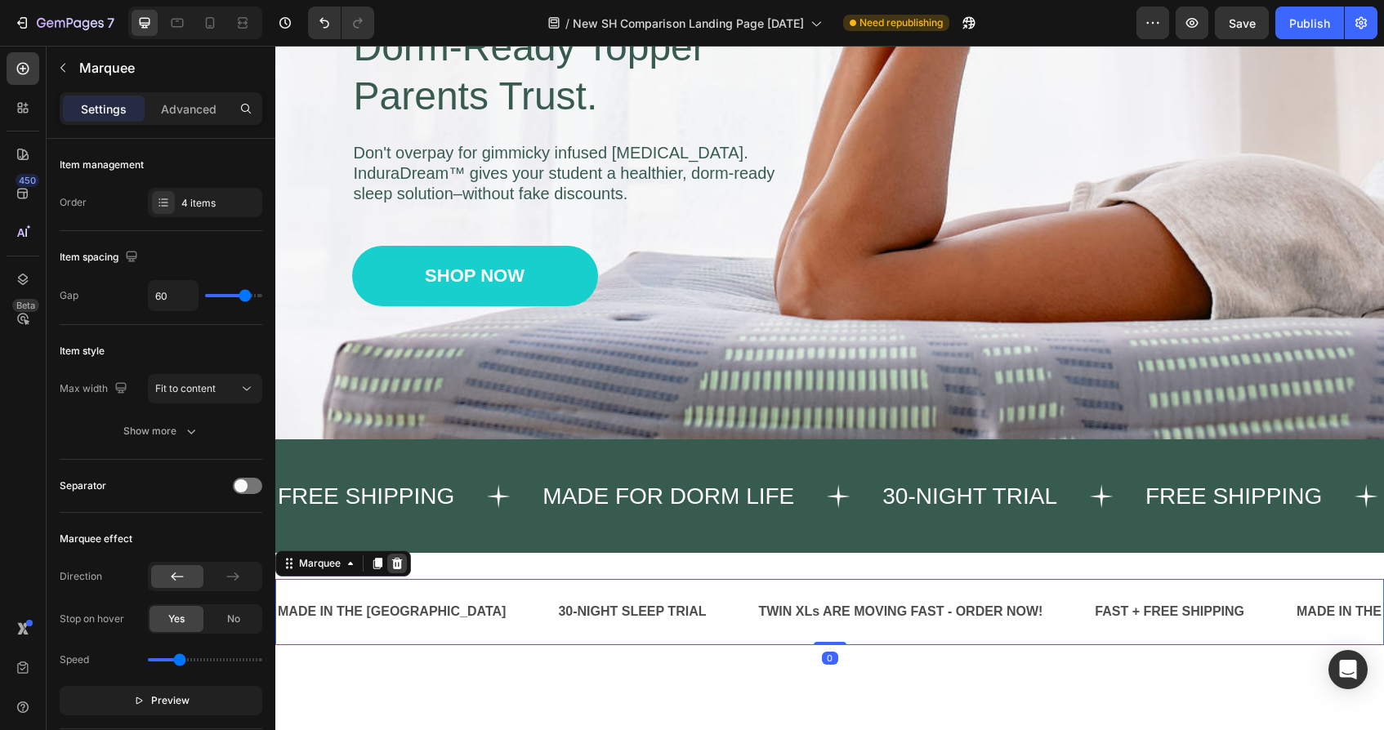
click at [399, 564] on icon at bounding box center [397, 563] width 11 height 11
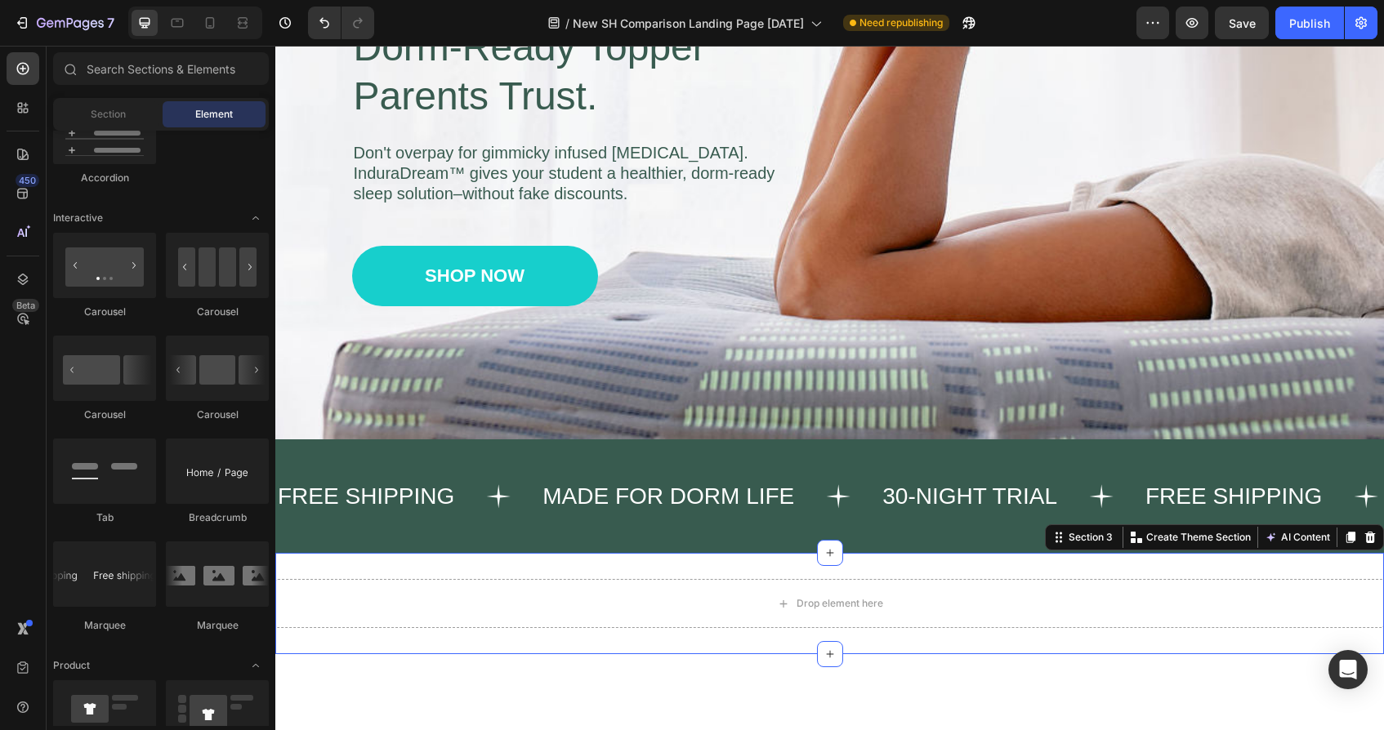
click at [463, 574] on div "Drop element here Section 3 You can create reusable sections Create Theme Secti…" at bounding box center [829, 603] width 1109 height 101
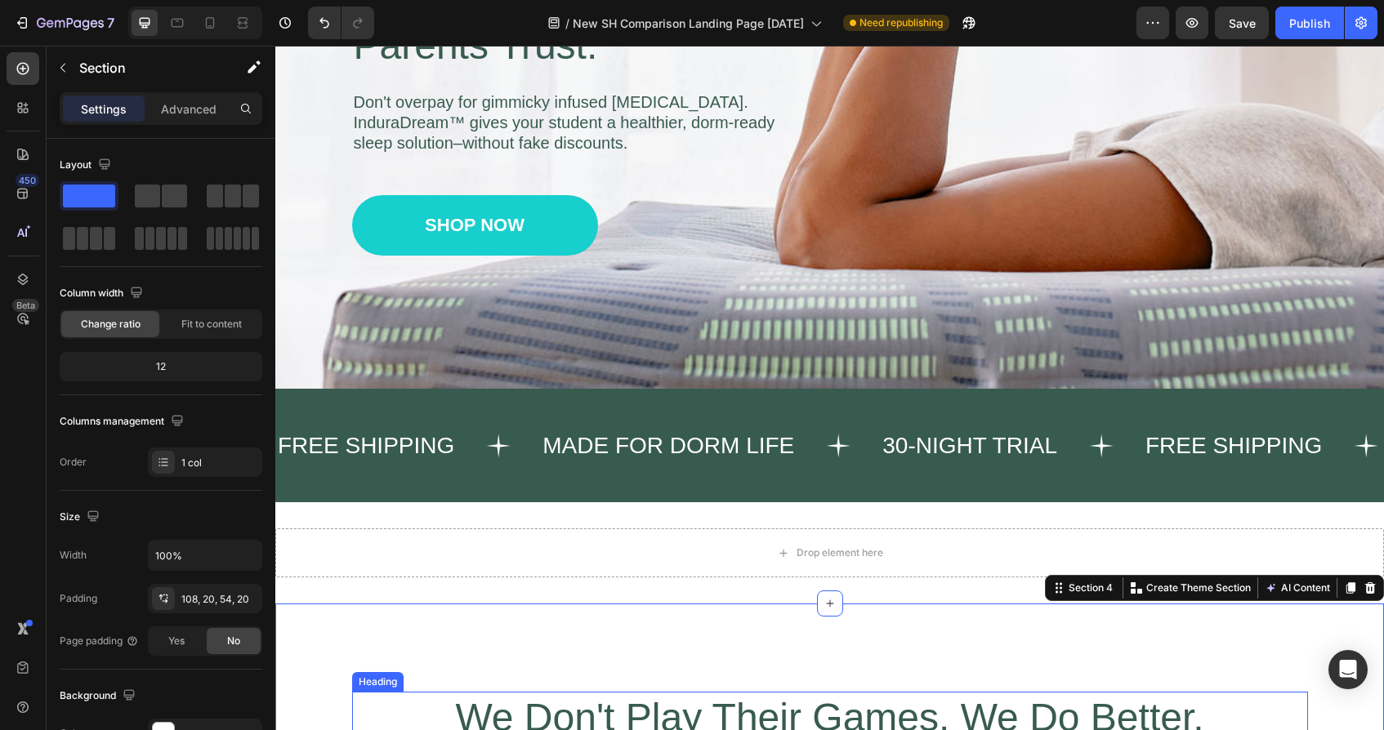
scroll to position [345, 0]
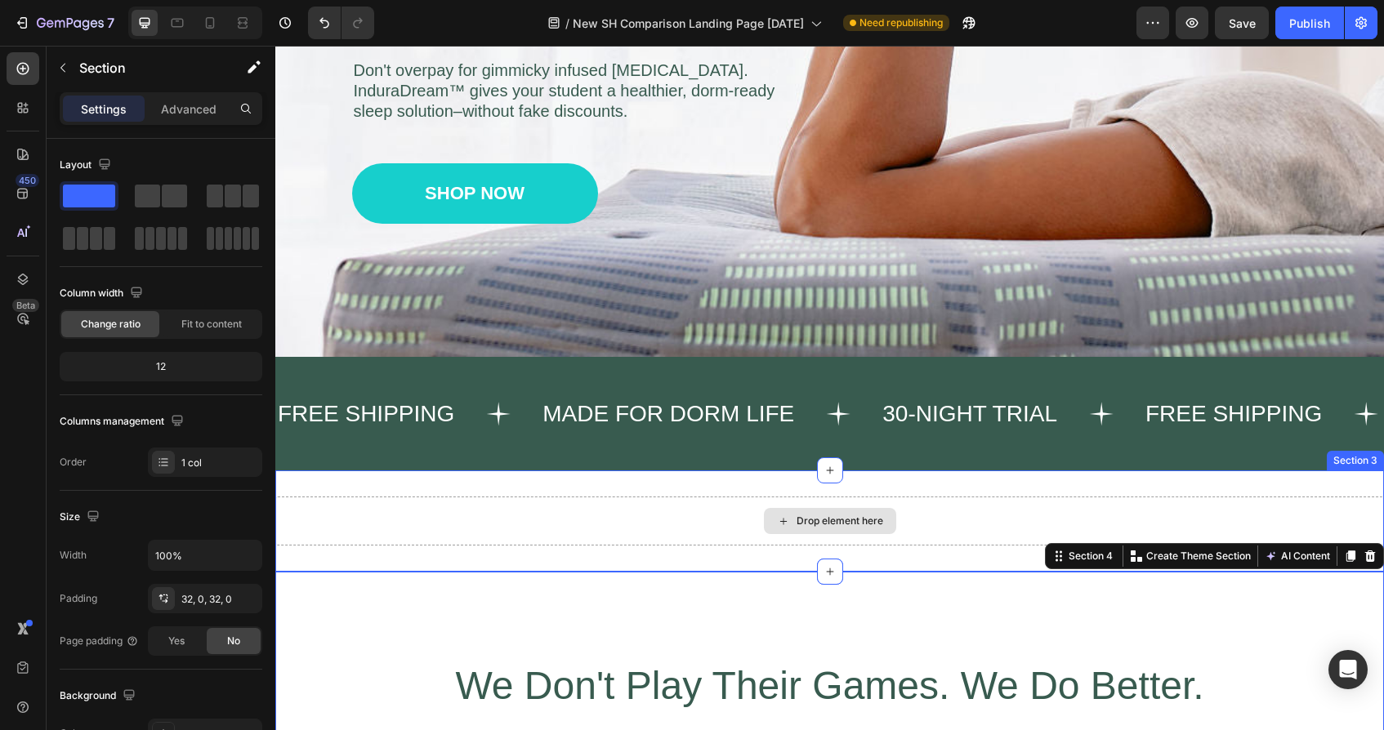
click at [554, 515] on div "Drop element here" at bounding box center [829, 521] width 1109 height 49
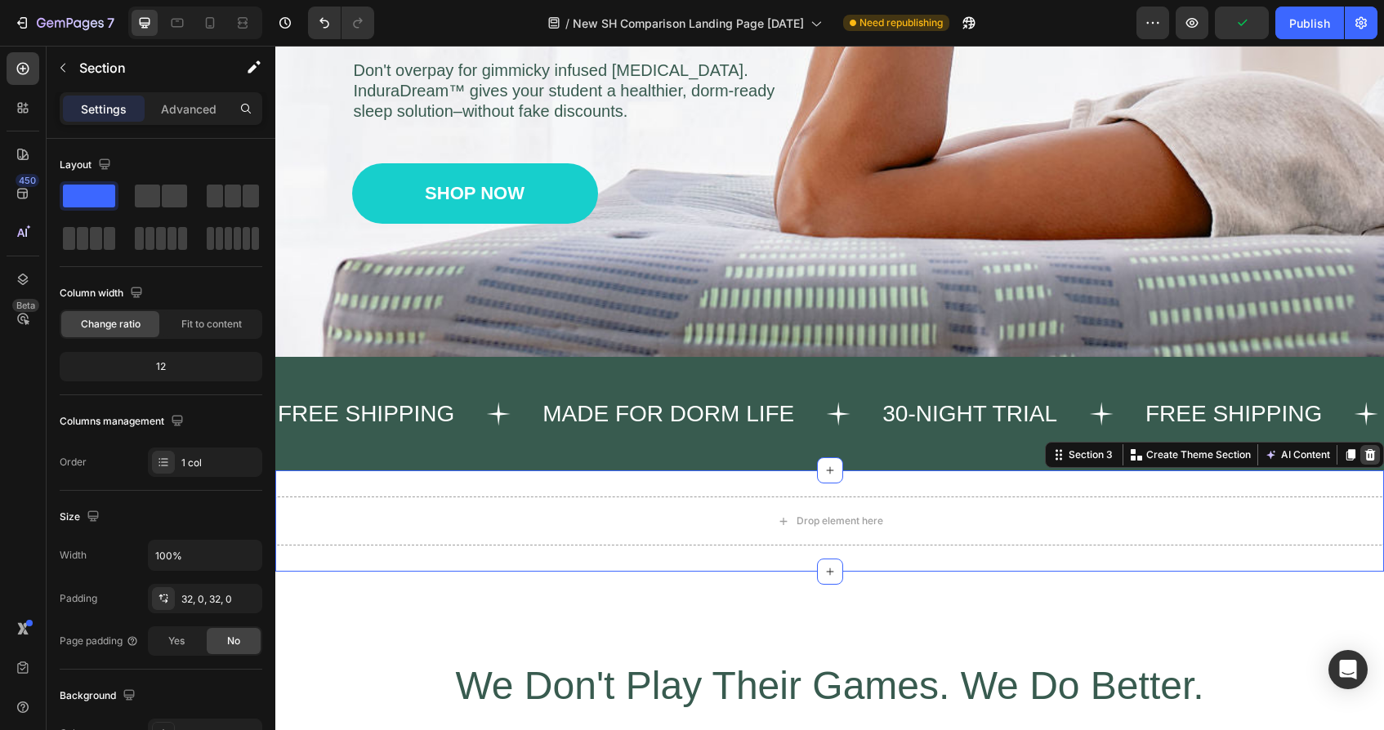
click at [1372, 454] on icon at bounding box center [1370, 454] width 11 height 11
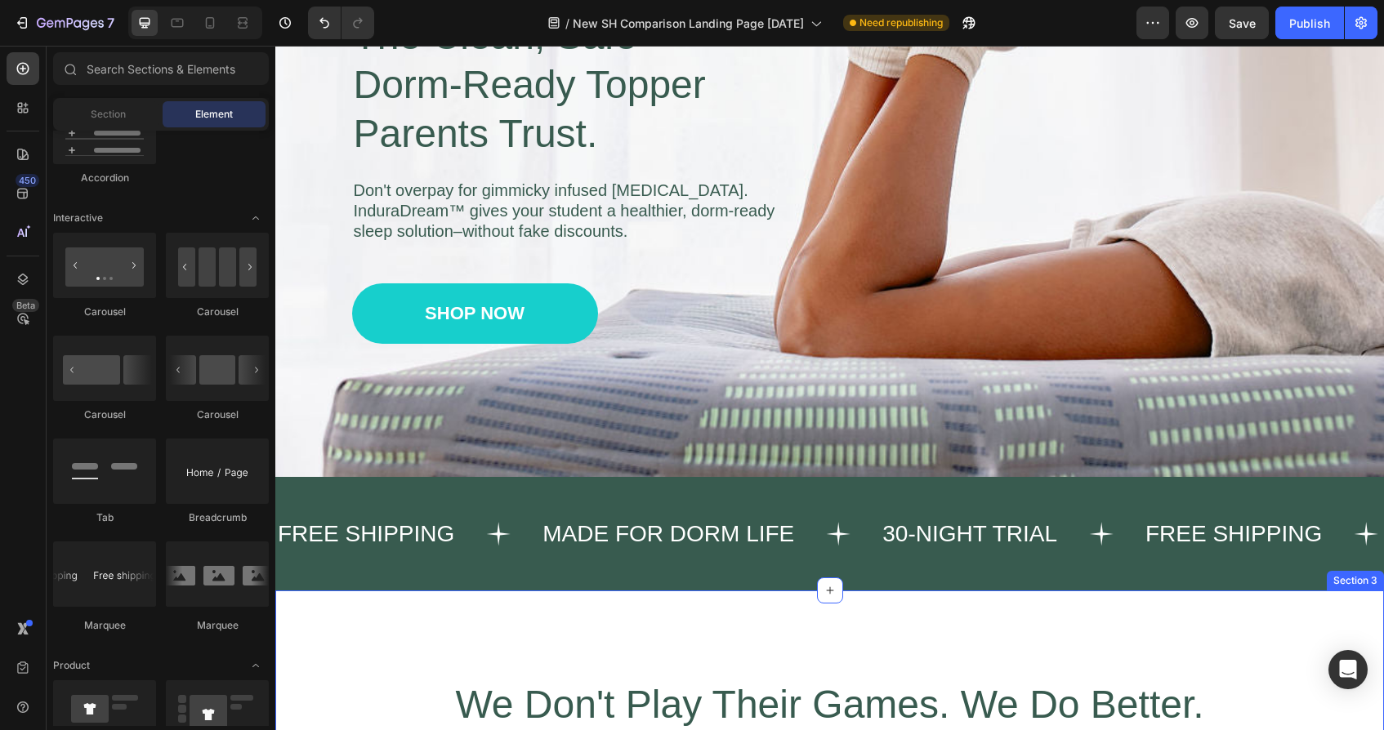
scroll to position [222, 0]
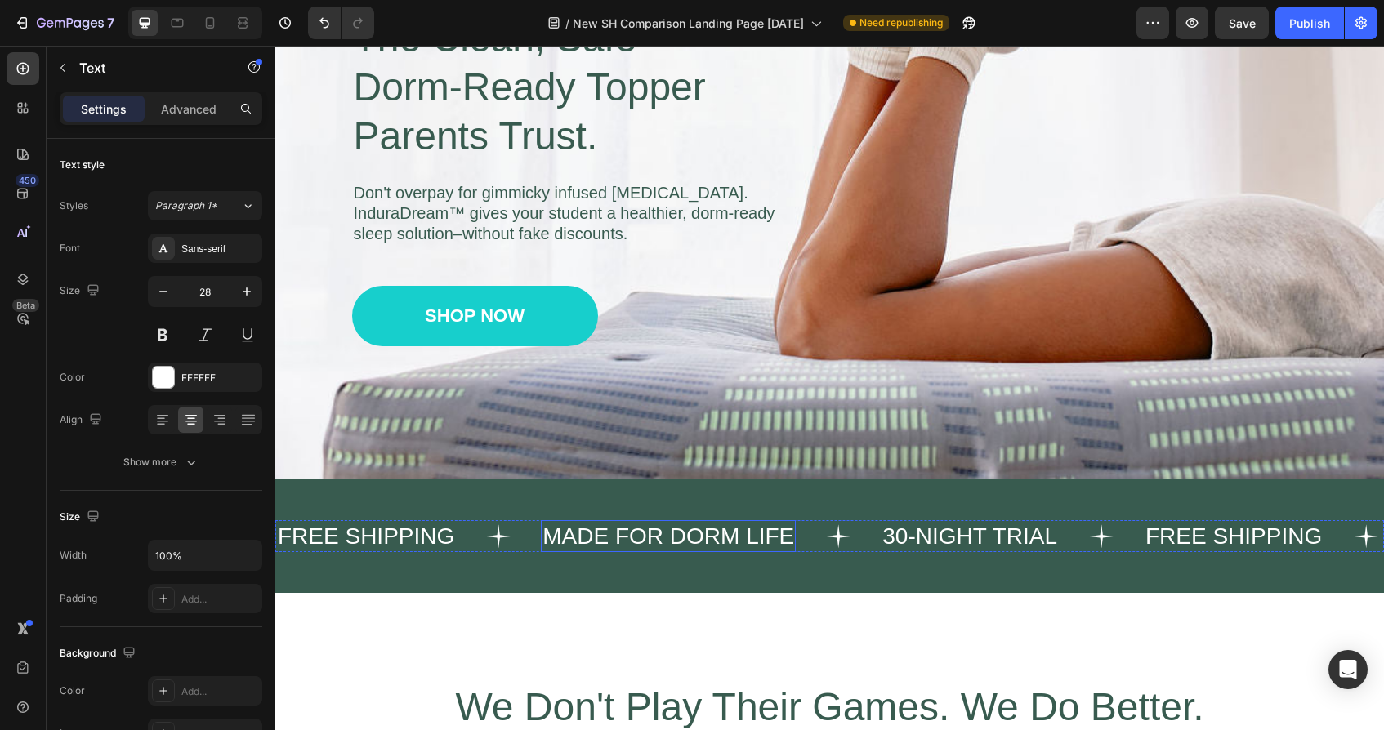
click at [736, 527] on p "MADE FOR DORM LIFE" at bounding box center [668, 536] width 252 height 29
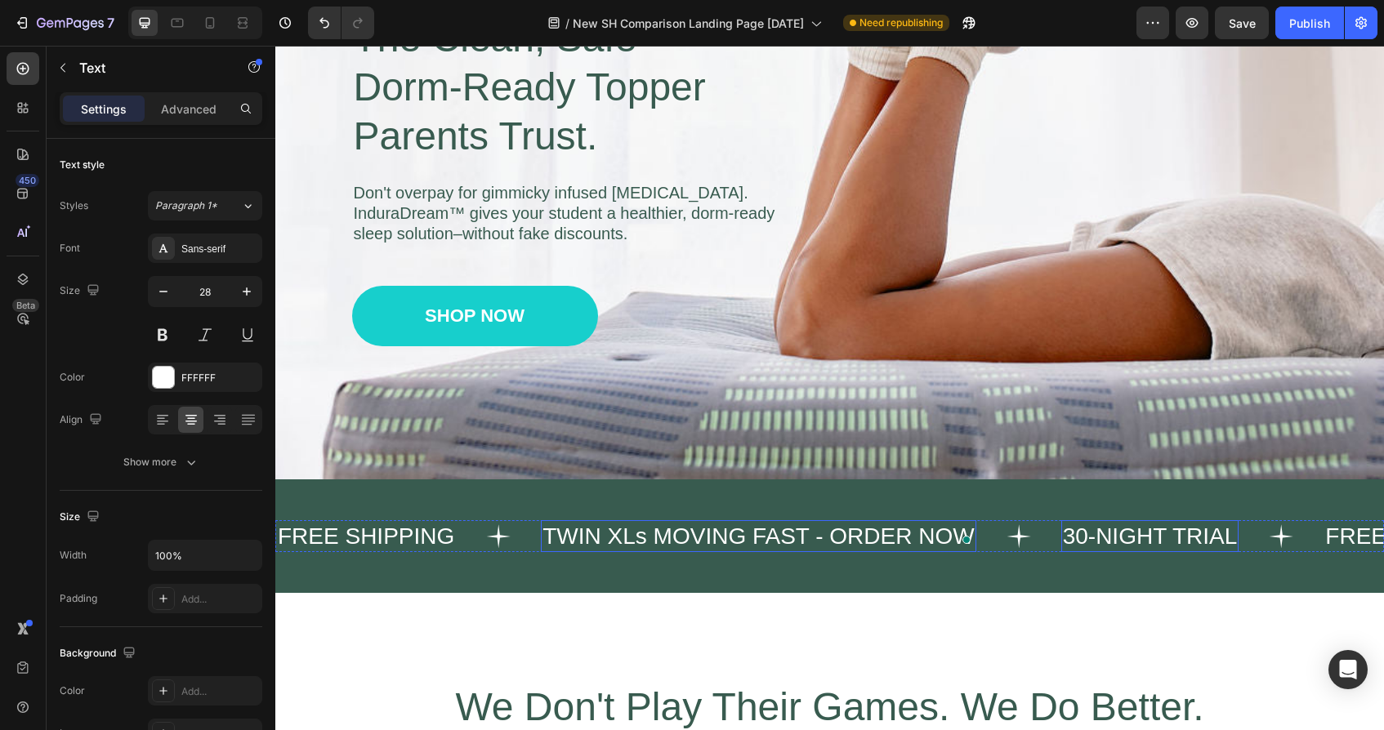
click at [1095, 533] on p "30-NIGHT TRIAL" at bounding box center [1150, 536] width 175 height 29
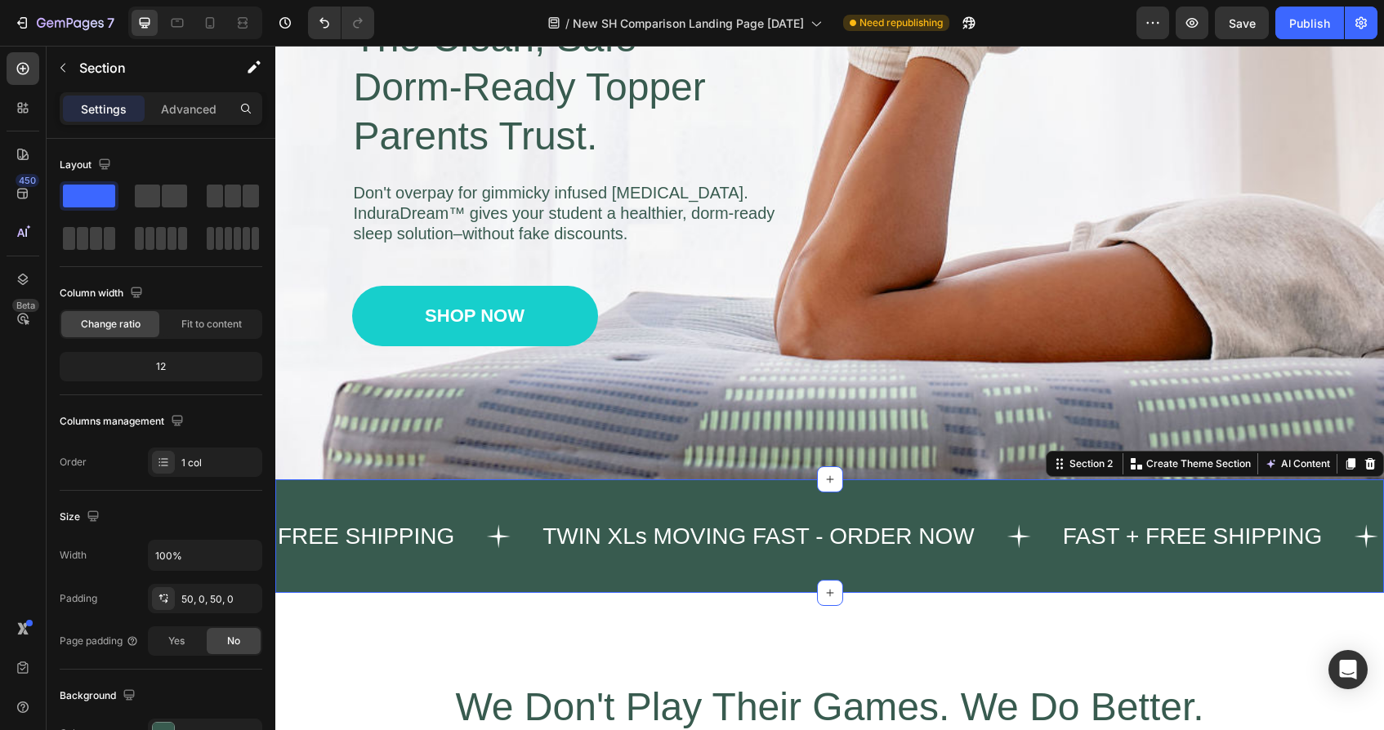
click at [1256, 515] on div "FREE SHIPPING Text TWIN XLs MOVING FAST - ORDER NOW Text FAST + FREE SHIPPING T…" at bounding box center [829, 537] width 1109 height 114
click at [1176, 533] on p "FAST + FREE SHIPPING" at bounding box center [1193, 536] width 260 height 29
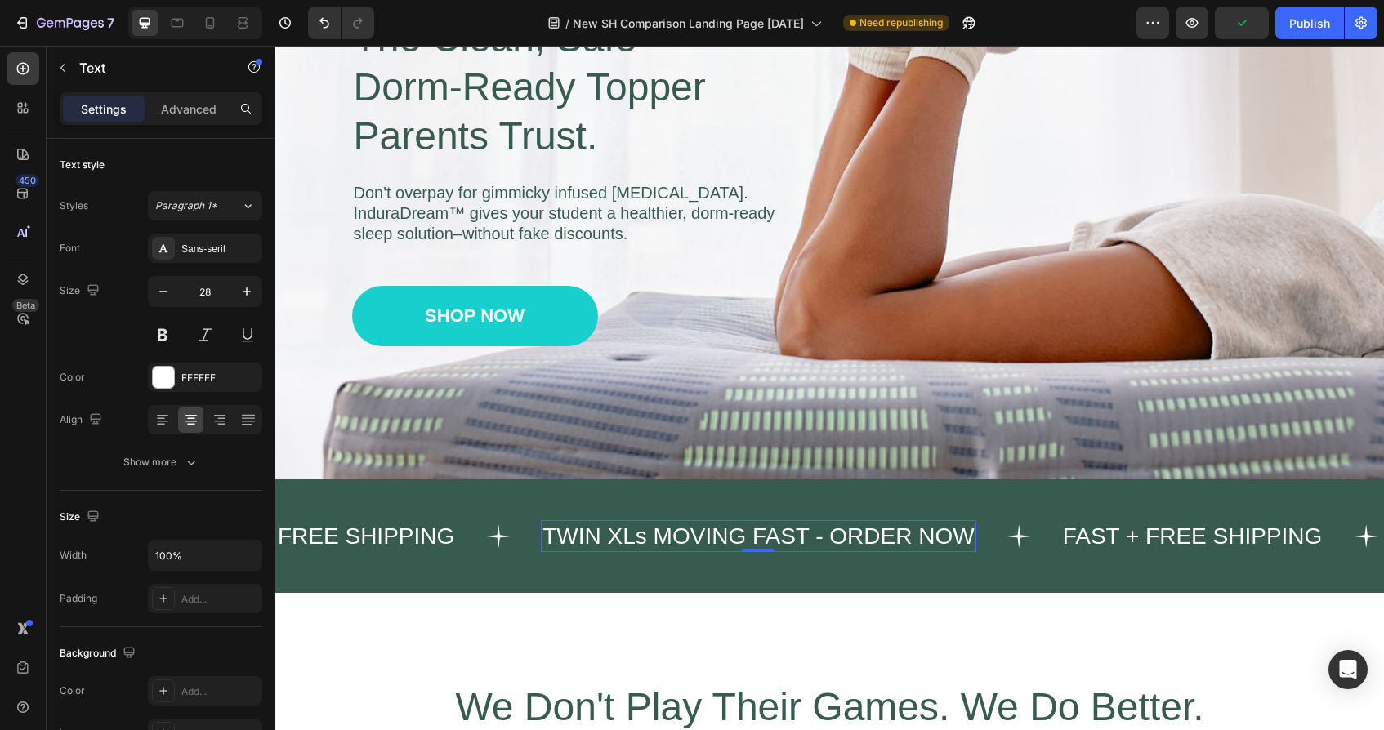
click at [963, 537] on p "TWIN XLs MOVING FAST - ORDER NOW" at bounding box center [757, 536] width 431 height 29
click at [428, 535] on div "FREE SHIPPING" at bounding box center [366, 536] width 180 height 32
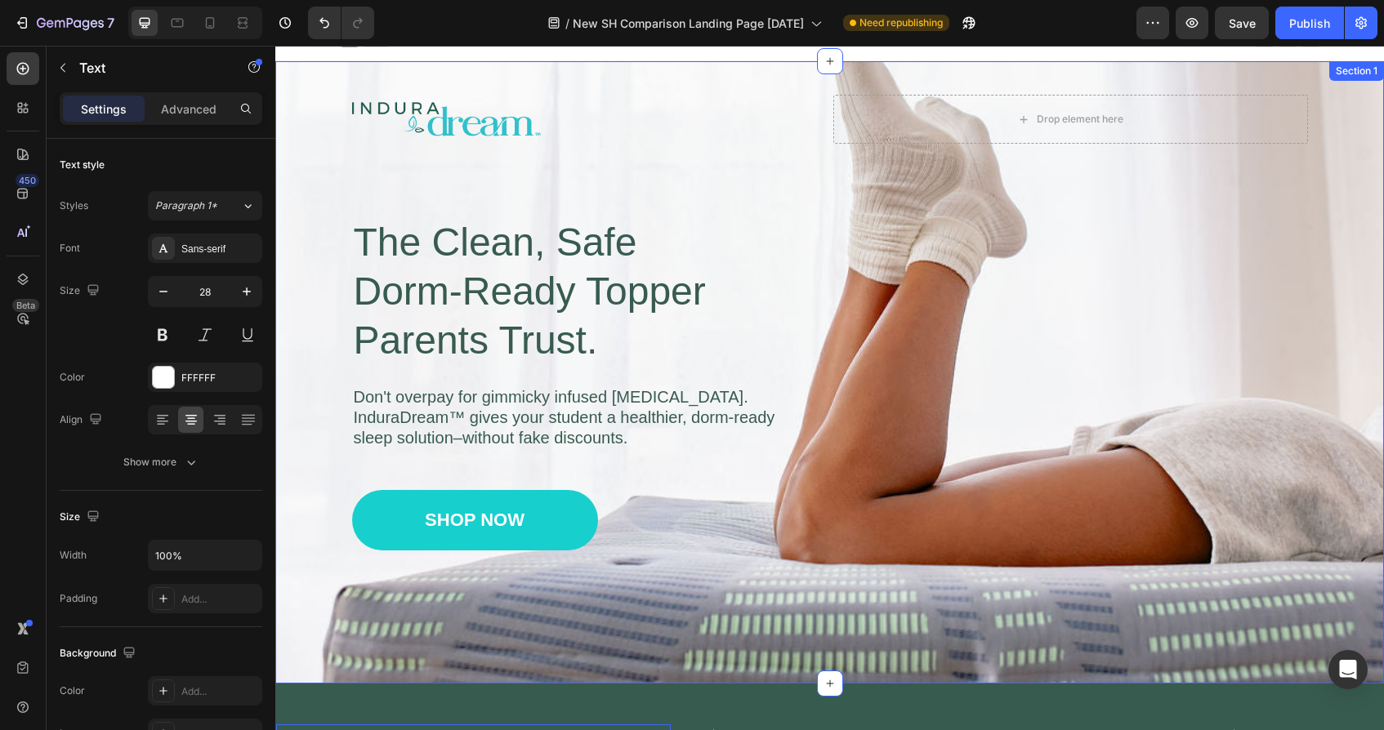
scroll to position [0, 0]
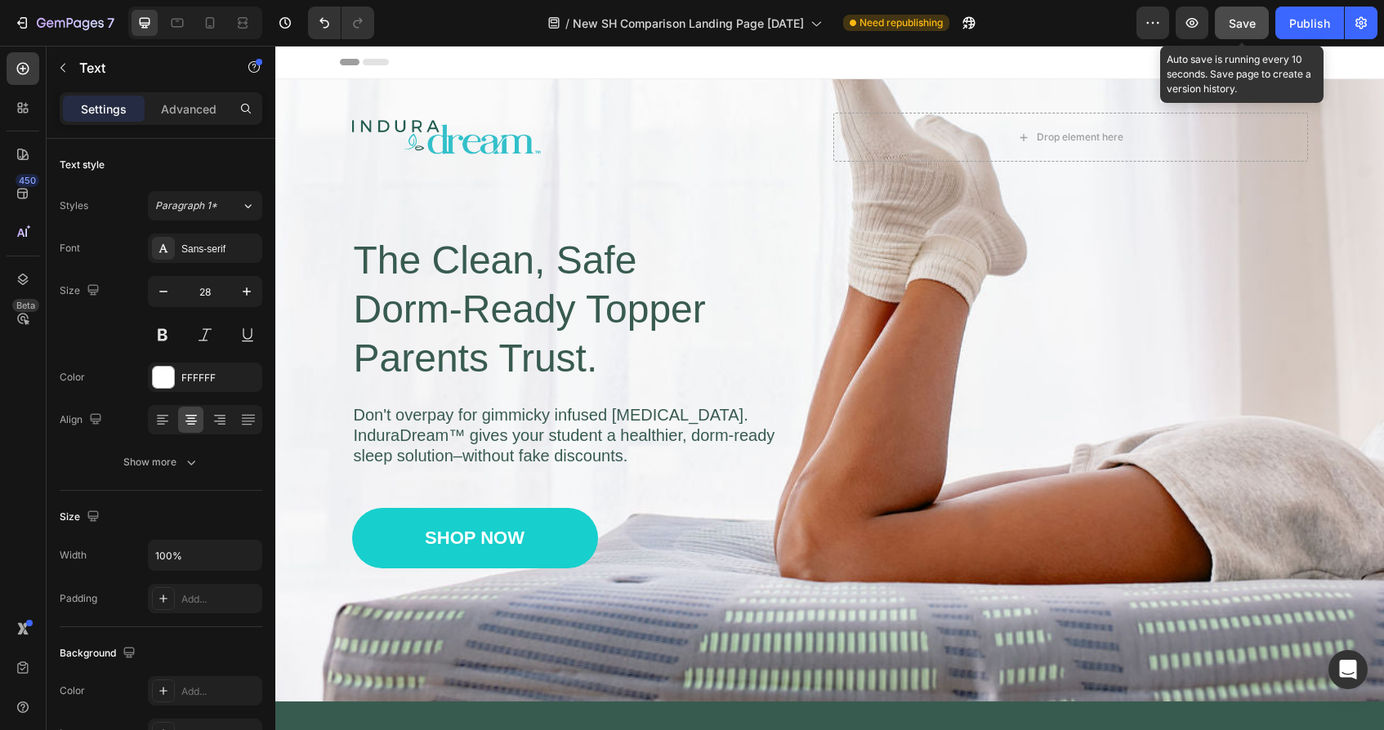
click at [1237, 20] on span "Save" at bounding box center [1242, 23] width 27 height 14
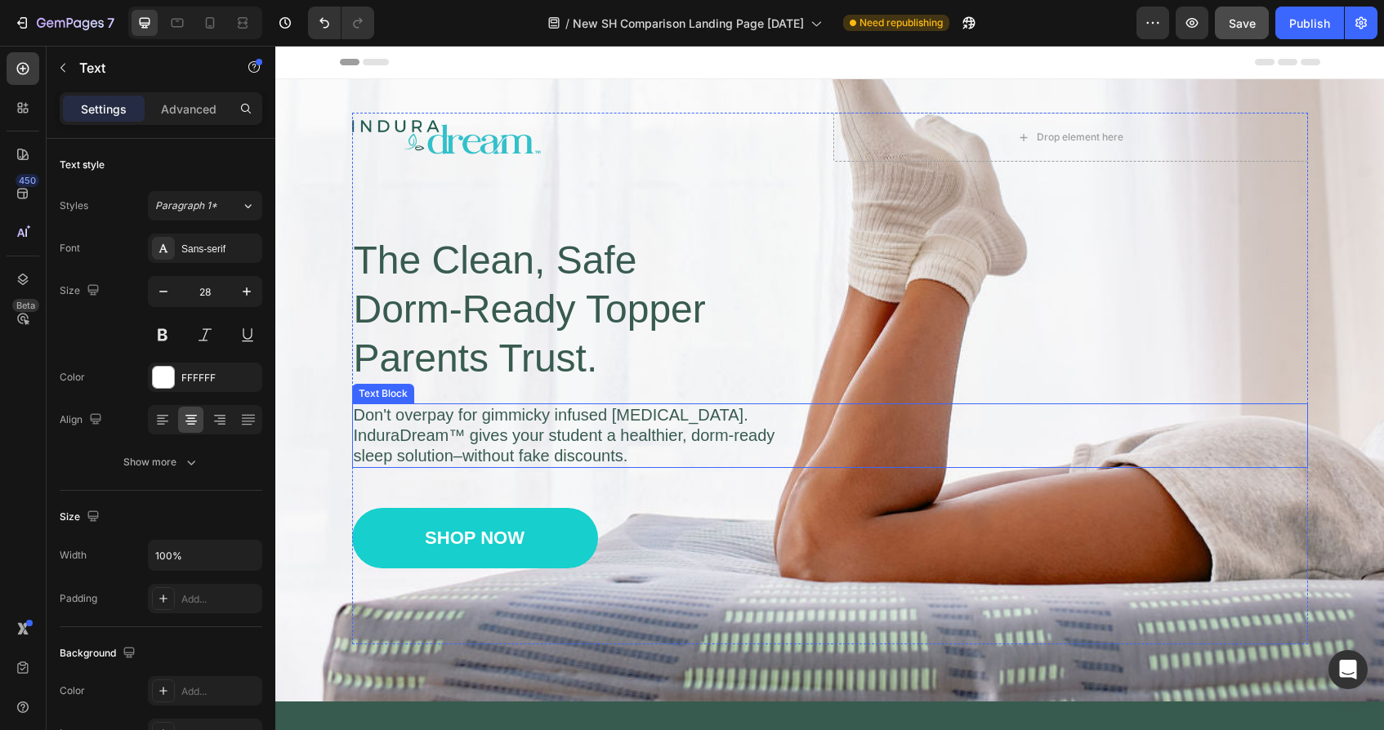
click at [602, 443] on p "Don't overpay for gimmicky infused [MEDICAL_DATA]. InduraDream™ gives your stud…" at bounding box center [577, 435] width 446 height 61
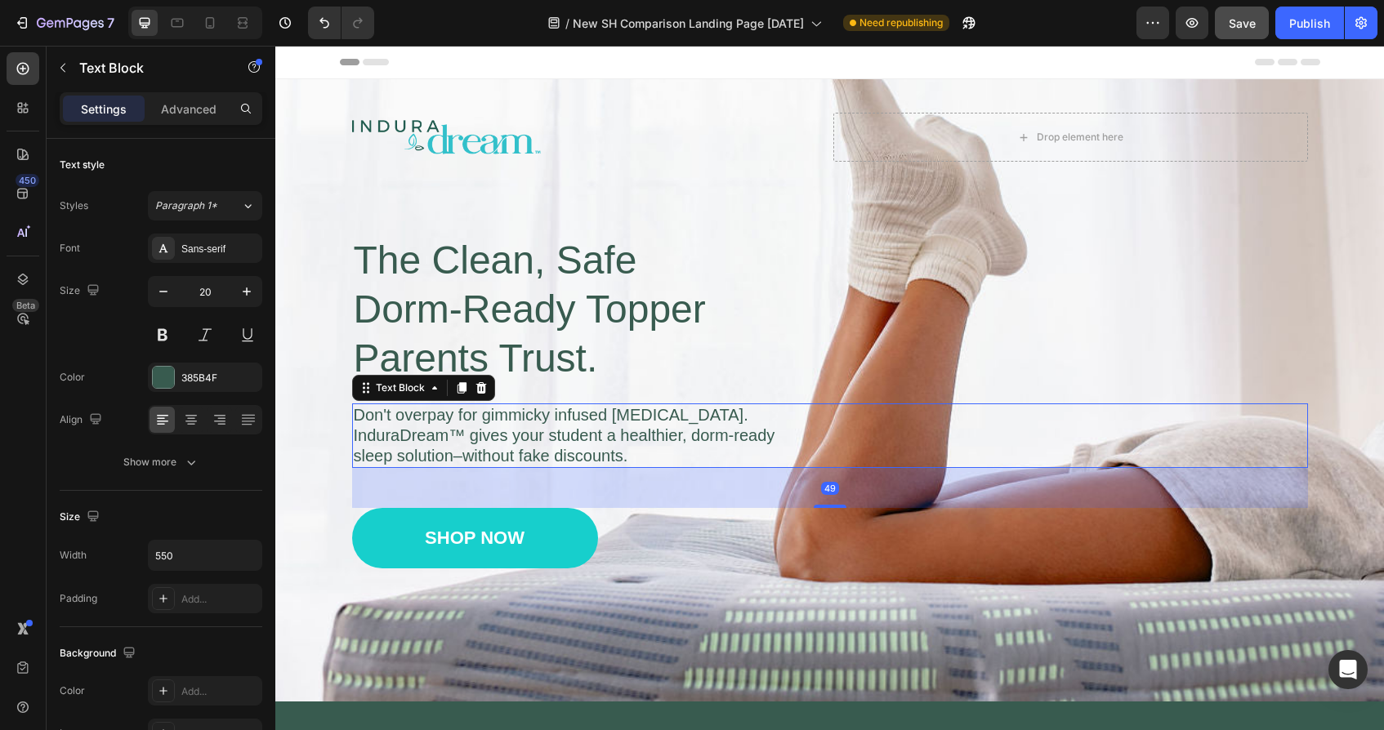
click at [602, 443] on p "Don't overpay for gimmicky infused [MEDICAL_DATA]. InduraDream™ gives your stud…" at bounding box center [577, 435] width 446 height 61
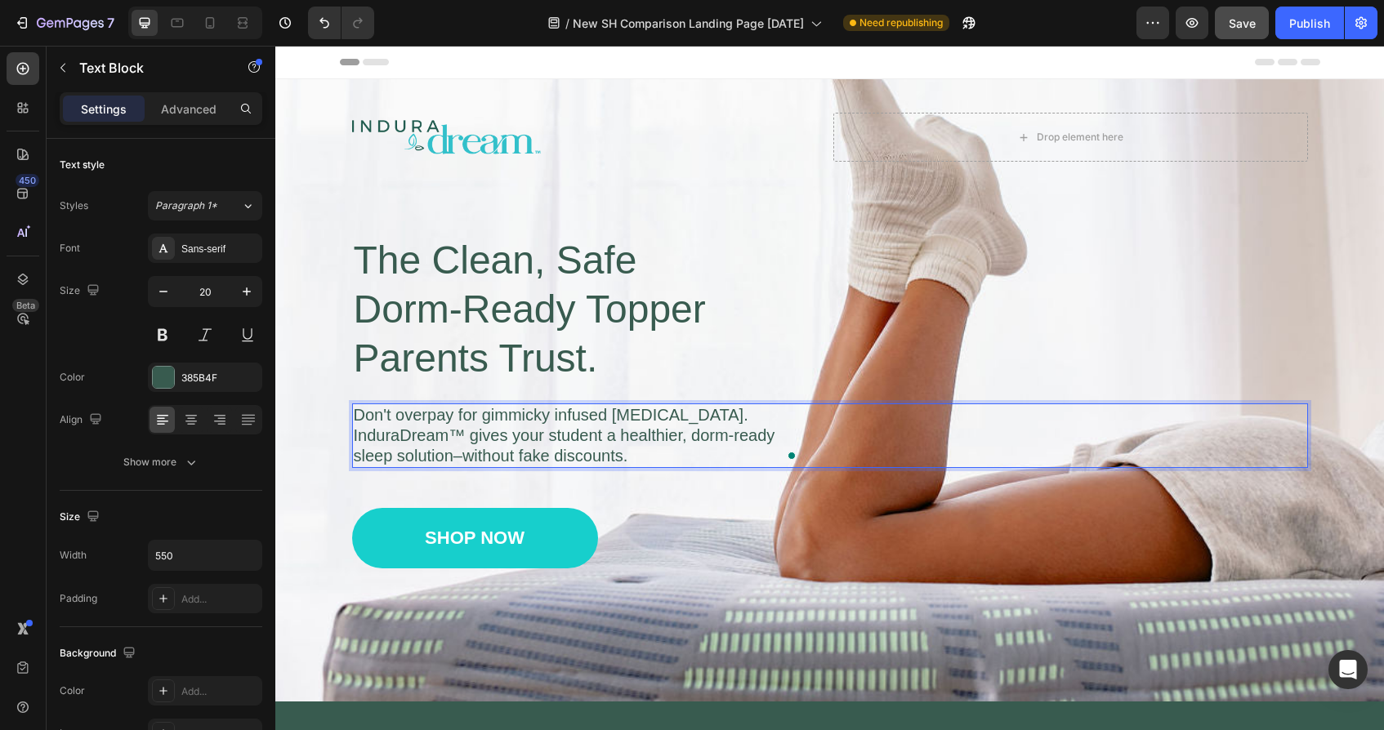
click at [633, 456] on p "Don't overpay for gimmicky infused [MEDICAL_DATA]. InduraDream™ gives your stud…" at bounding box center [577, 435] width 446 height 61
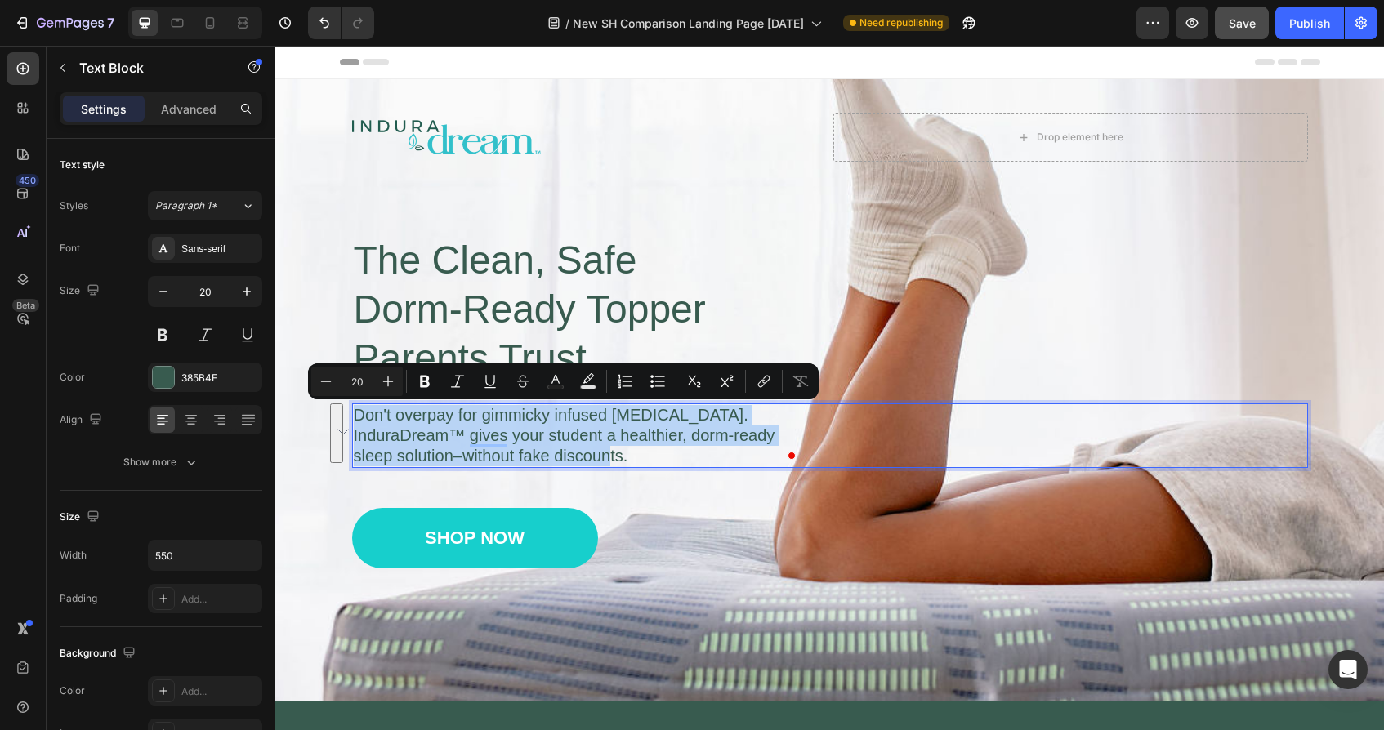
drag, startPoint x: 634, startPoint y: 456, endPoint x: 352, endPoint y: 416, distance: 284.7
click at [352, 416] on div "Don't overpay for gimmicky infused [MEDICAL_DATA]. InduraDream™ gives your stud…" at bounding box center [576, 436] width 449 height 65
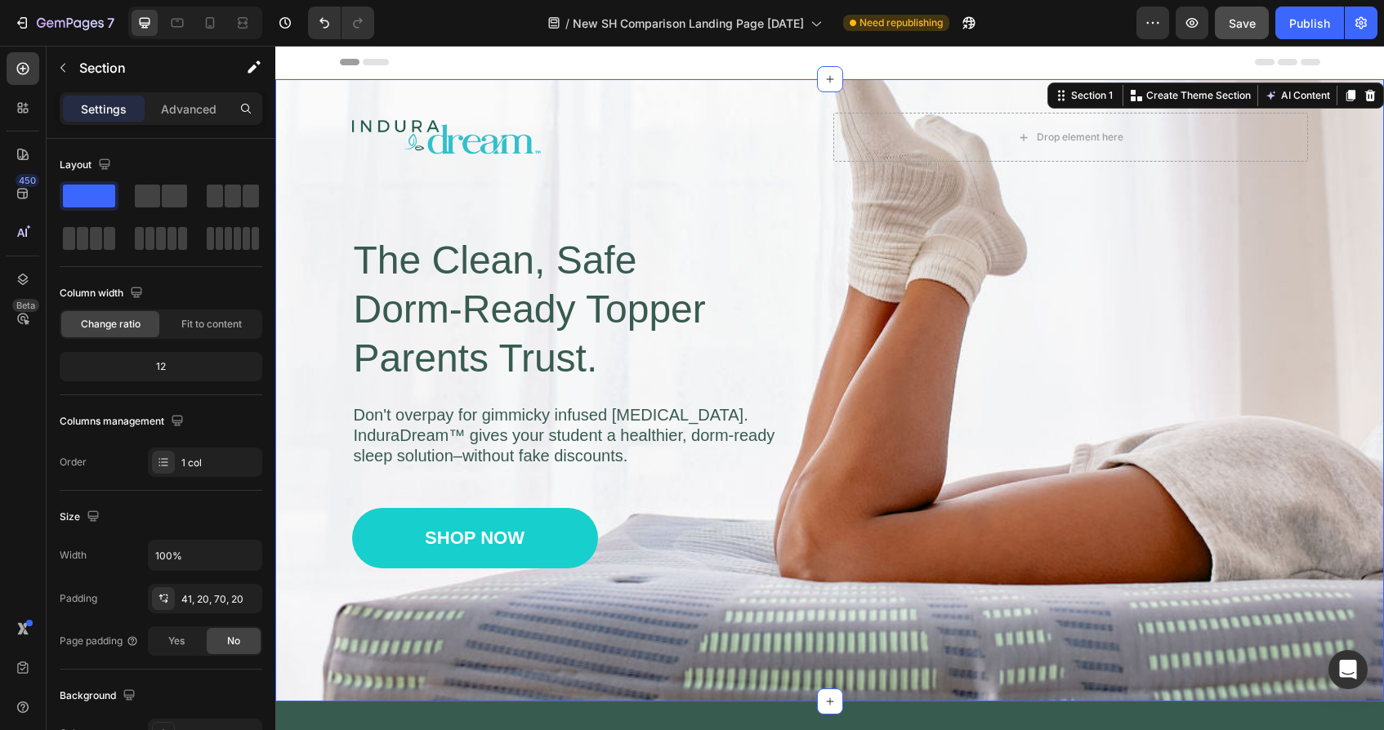
click at [1341, 146] on div "Image Drop element here Row The Clean, Safe Dorm-Ready Topper Parents Trust. He…" at bounding box center [830, 379] width 1076 height 532
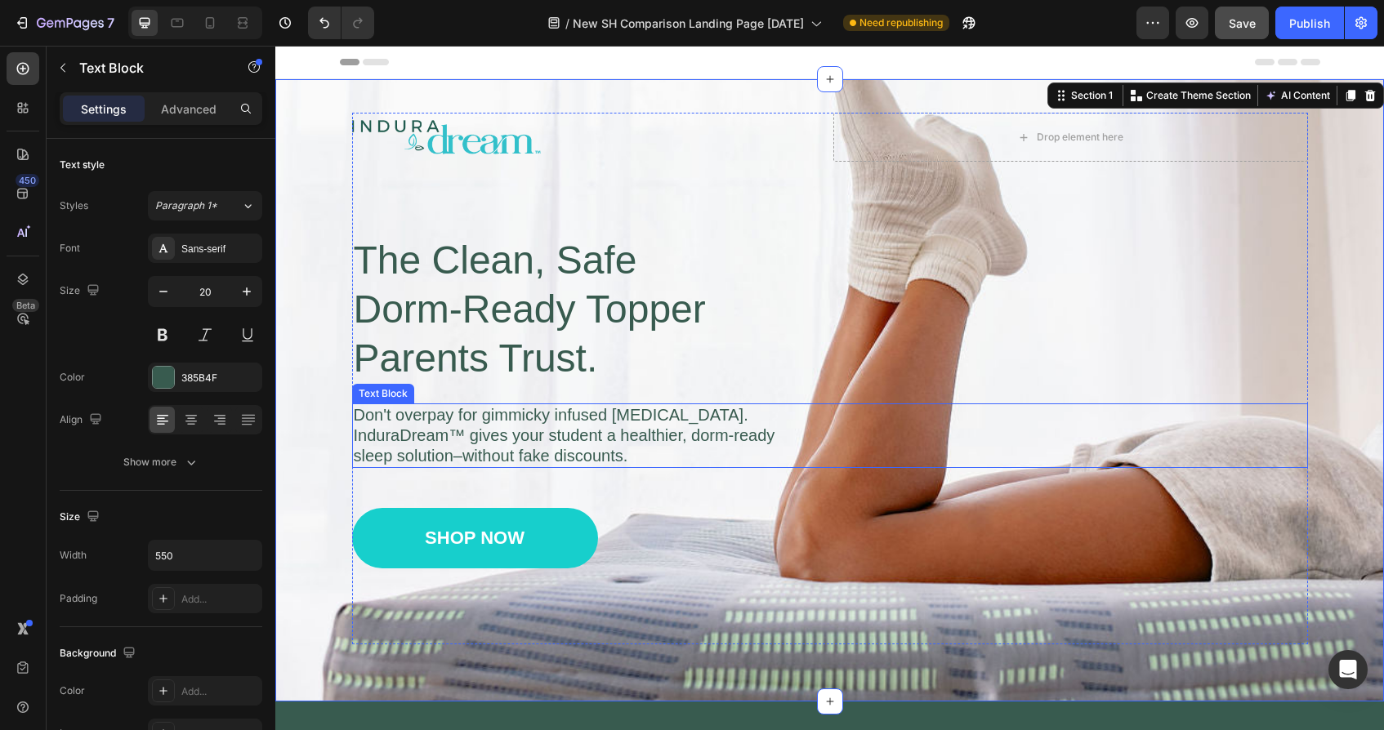
click at [498, 444] on p "Don't overpay for gimmicky infused [MEDICAL_DATA]. InduraDream™ gives your stud…" at bounding box center [577, 435] width 446 height 61
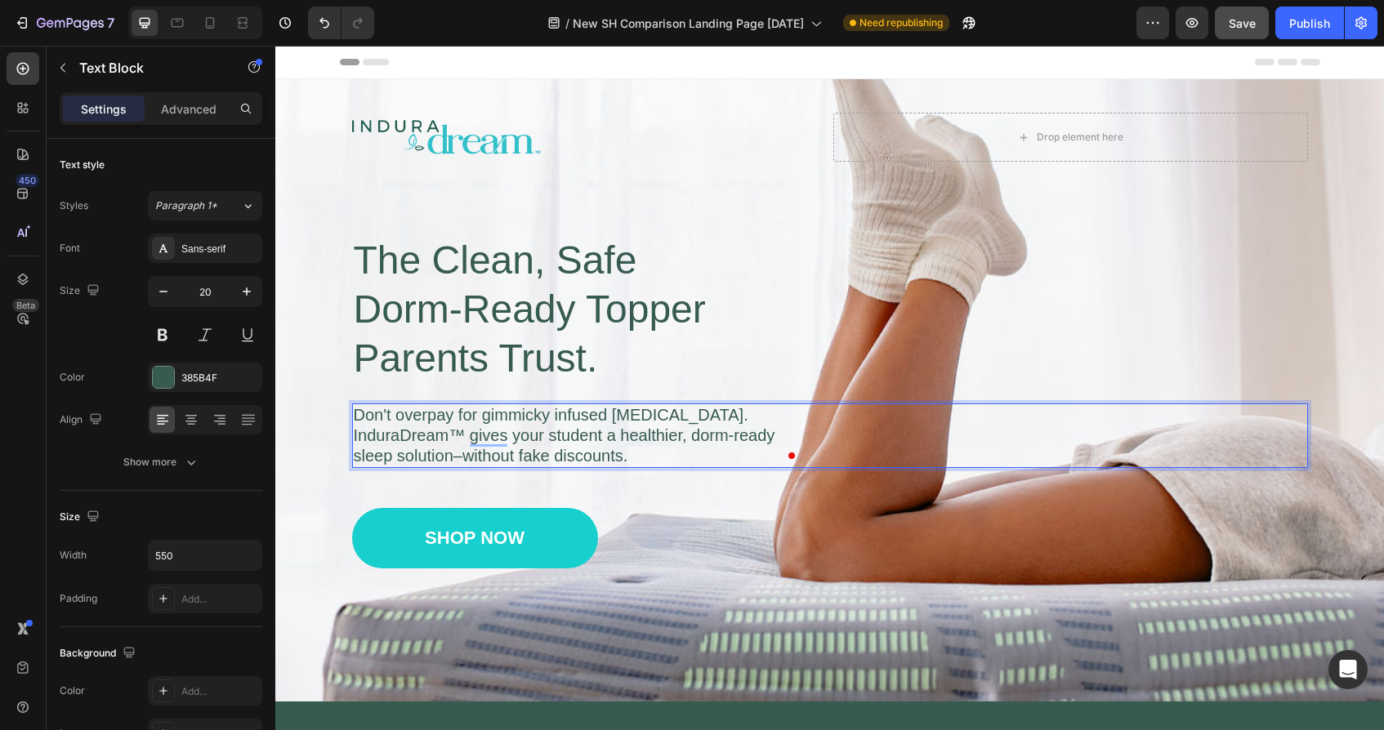
click at [638, 456] on p "Don't overpay for gimmicky infused [MEDICAL_DATA]. InduraDream™ gives your stud…" at bounding box center [577, 435] width 446 height 61
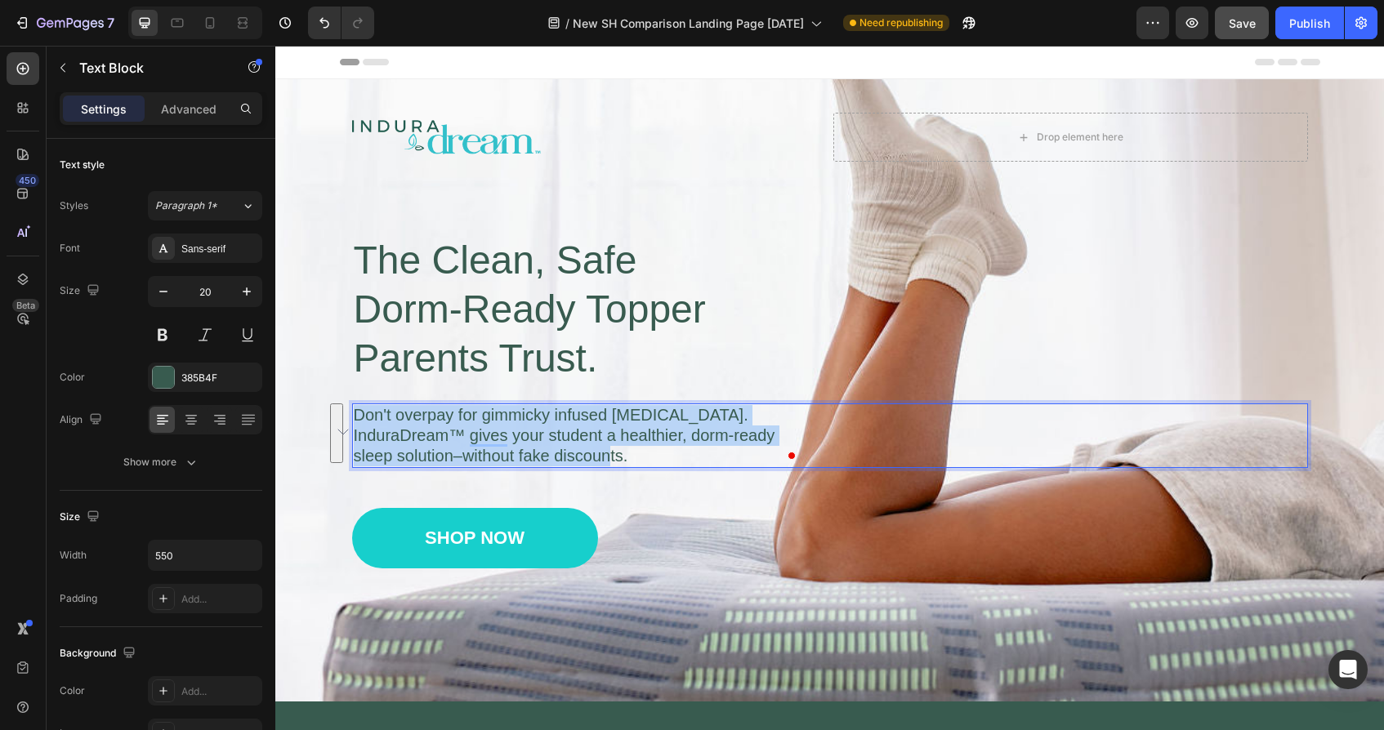
drag, startPoint x: 638, startPoint y: 456, endPoint x: 349, endPoint y: 414, distance: 292.2
click at [349, 414] on div "Image Drop element here Row The Clean, Safe Dorm-Ready Topper Parents Trust. He…" at bounding box center [830, 379] width 1076 height 532
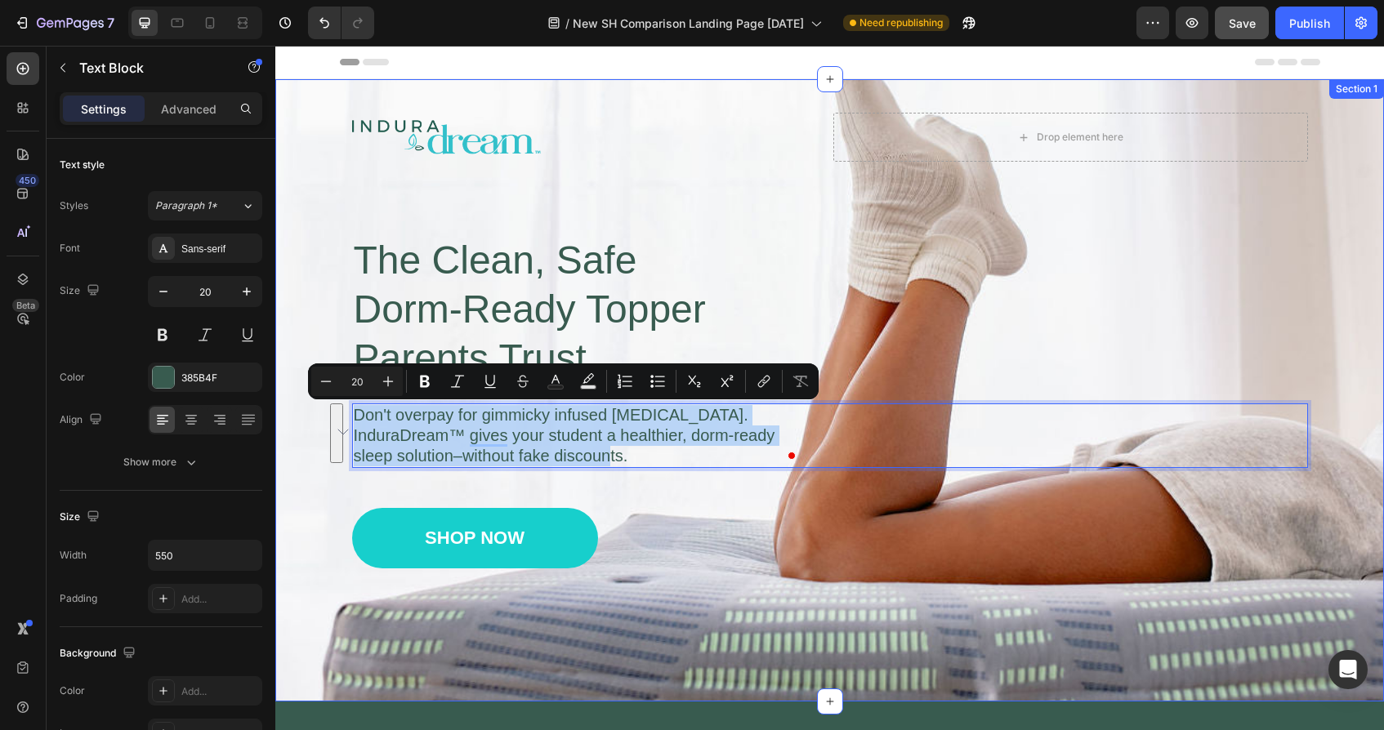
copy p "Don't overpay for gimmicky infused [MEDICAL_DATA]. InduraDream™ gives your stud…"
